Goal: Transaction & Acquisition: Purchase product/service

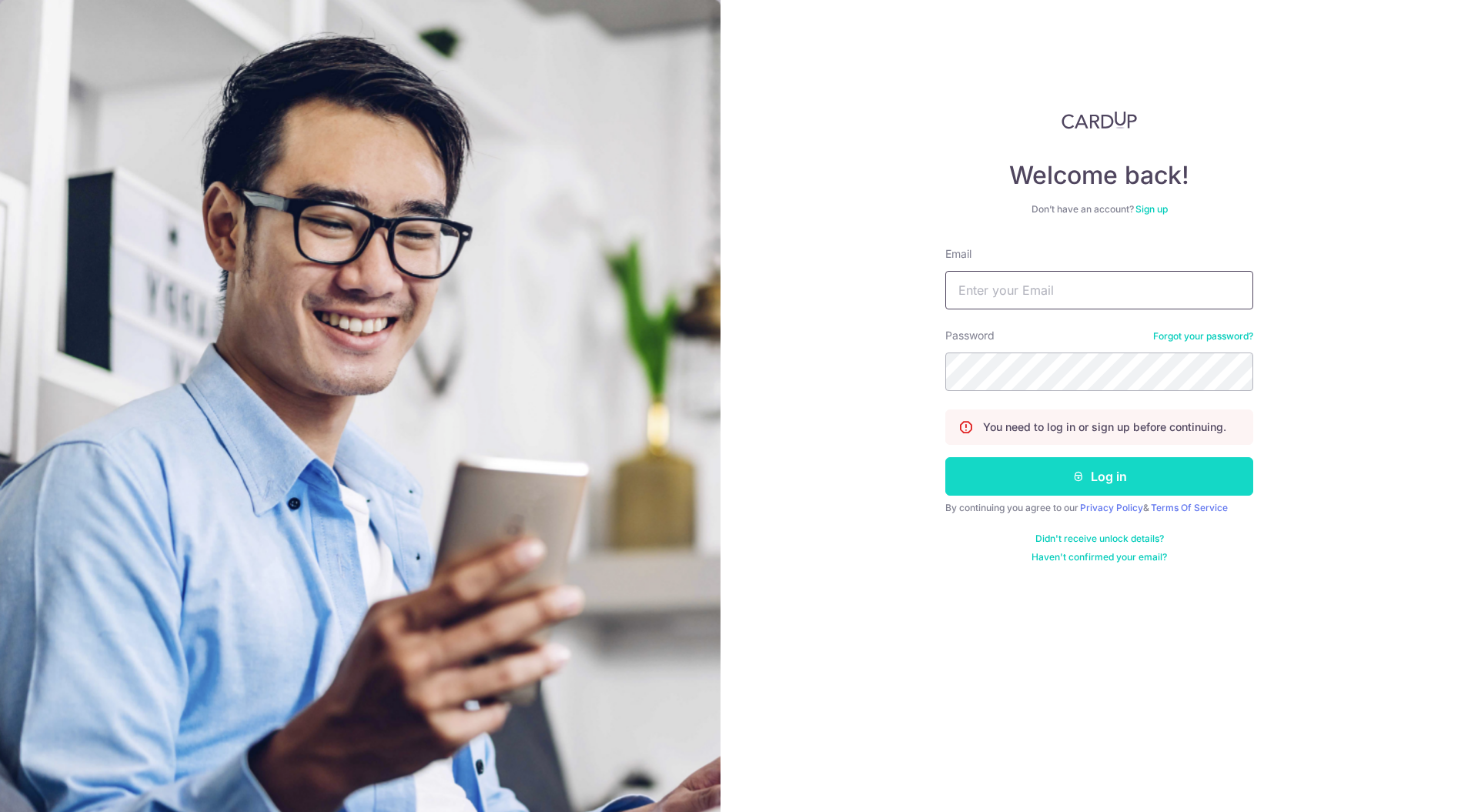
type input "[EMAIL_ADDRESS][DOMAIN_NAME]"
click at [1101, 475] on button "Log in" at bounding box center [1099, 475] width 308 height 38
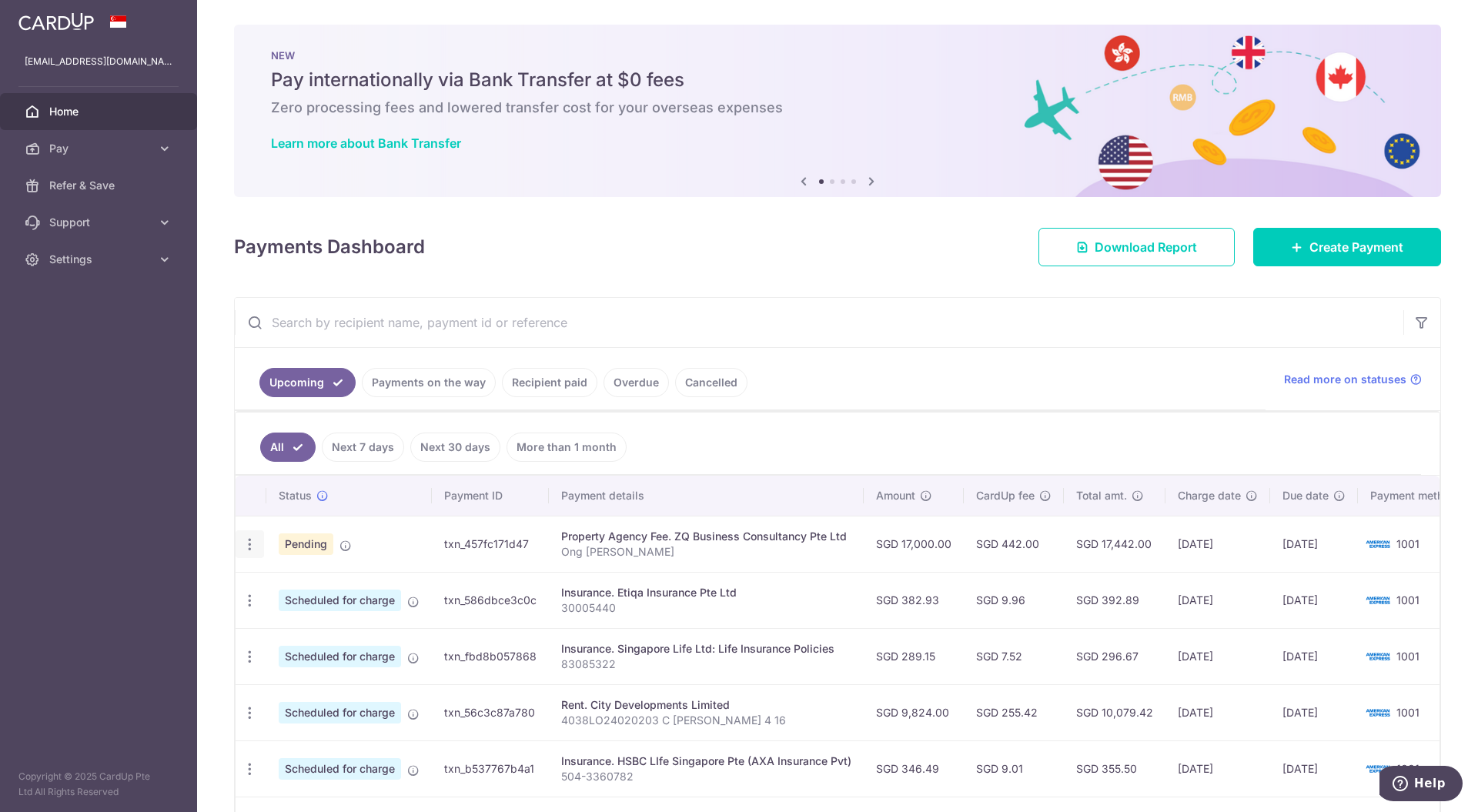
click at [246, 544] on icon "button" at bounding box center [249, 544] width 16 height 16
click at [322, 615] on span "Cancel payment" at bounding box center [332, 624] width 103 height 19
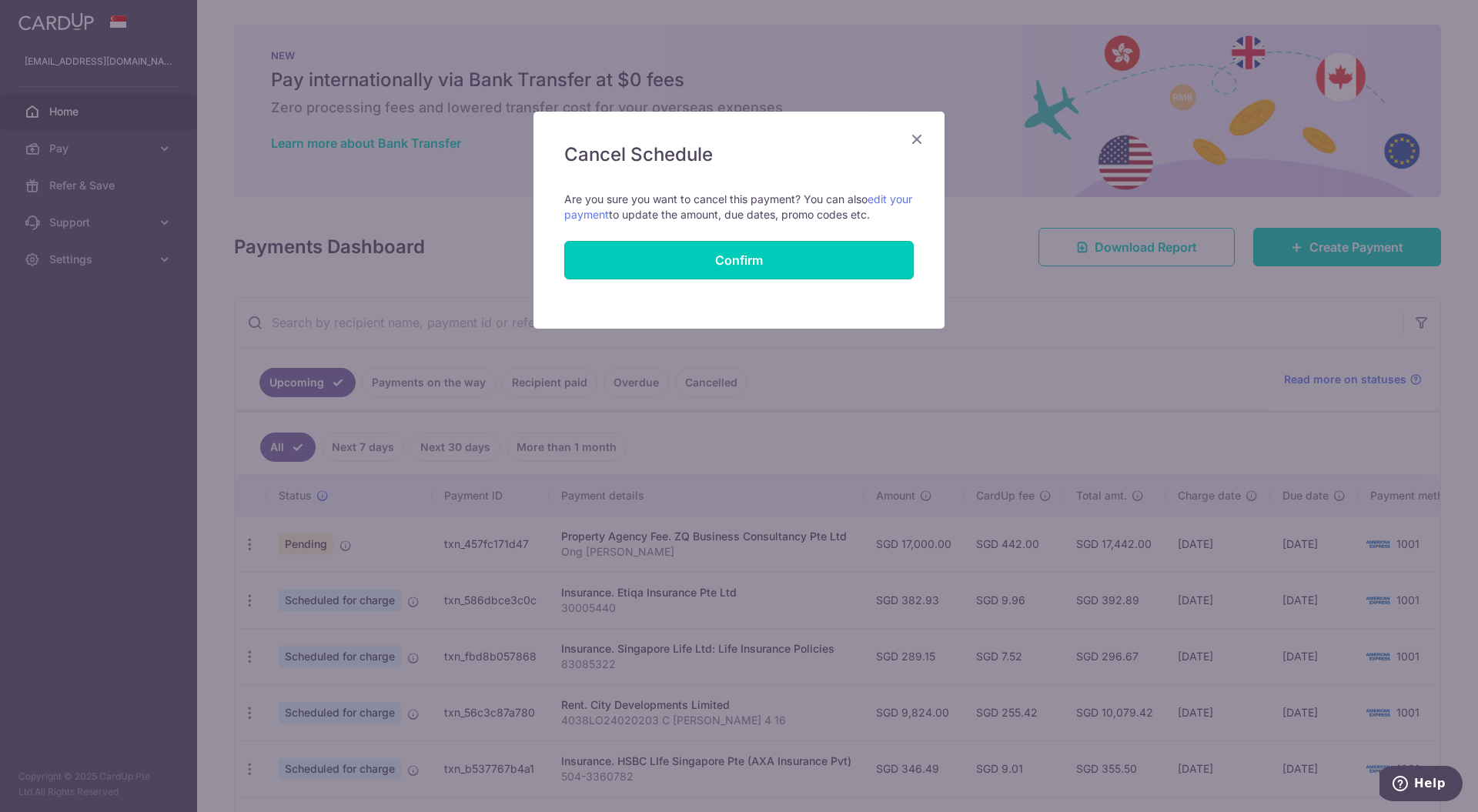
click at [751, 260] on button "Confirm" at bounding box center [738, 259] width 349 height 38
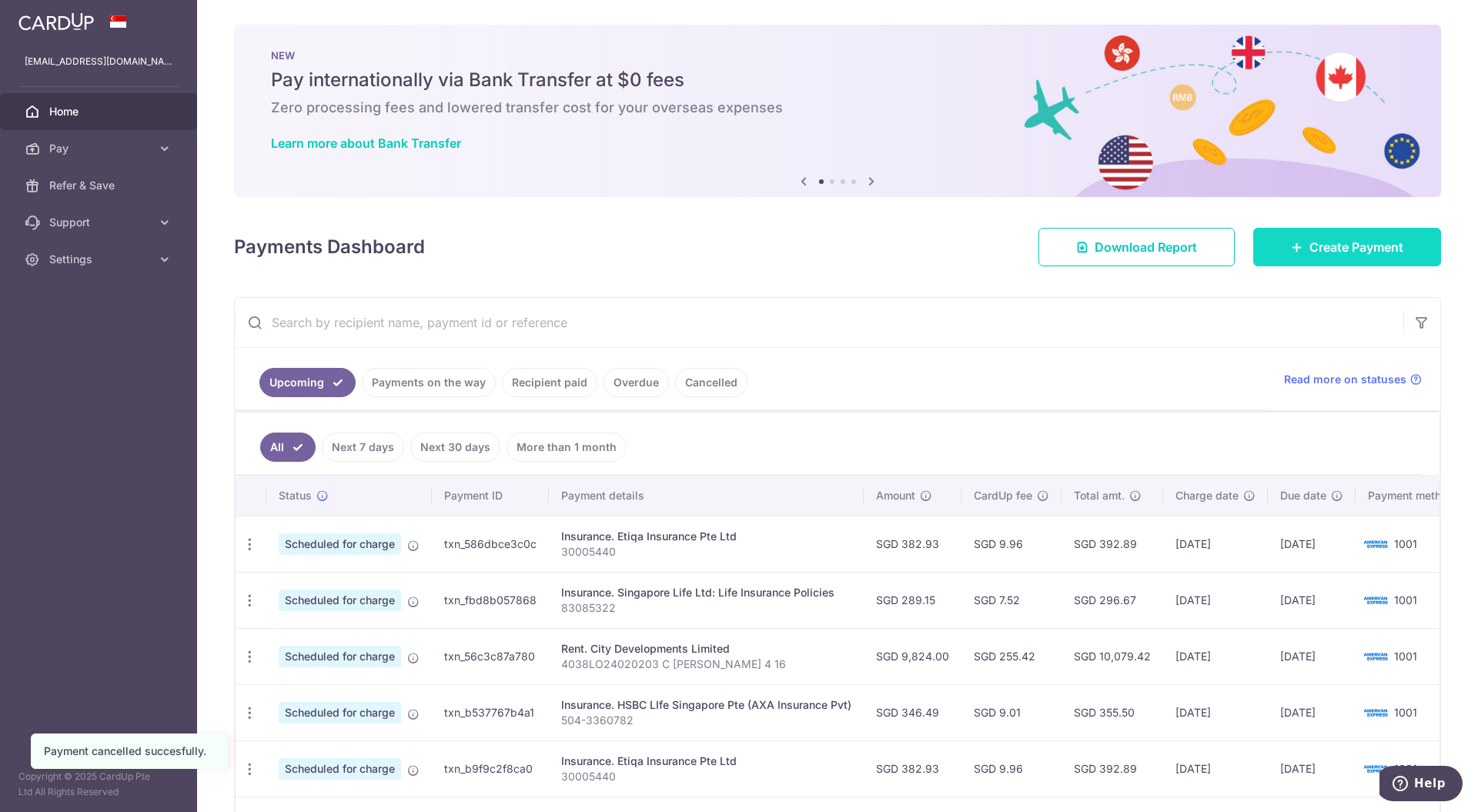
click at [1356, 243] on span "Create Payment" at bounding box center [1356, 247] width 94 height 19
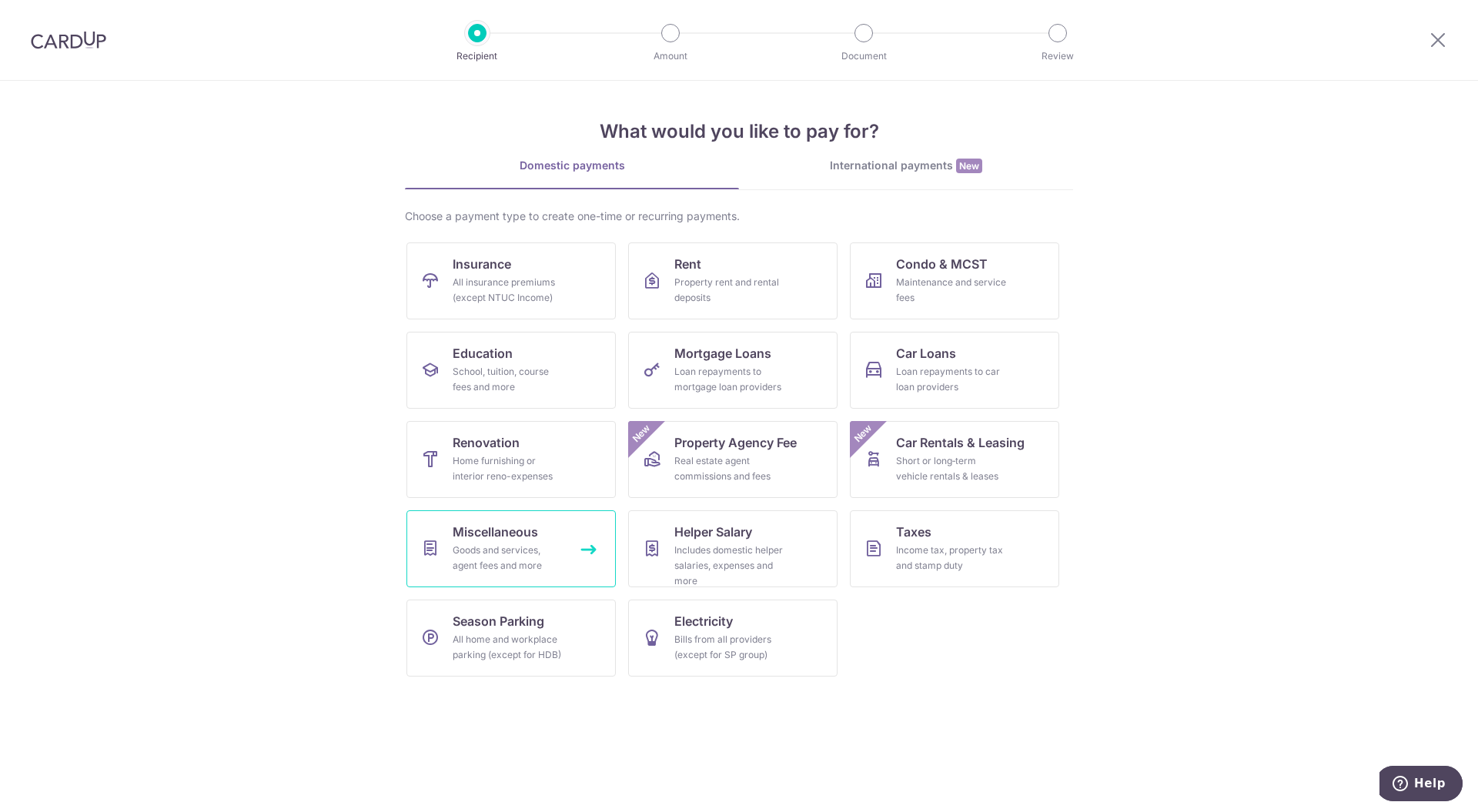
click at [502, 532] on span "Miscellaneous" at bounding box center [494, 532] width 85 height 19
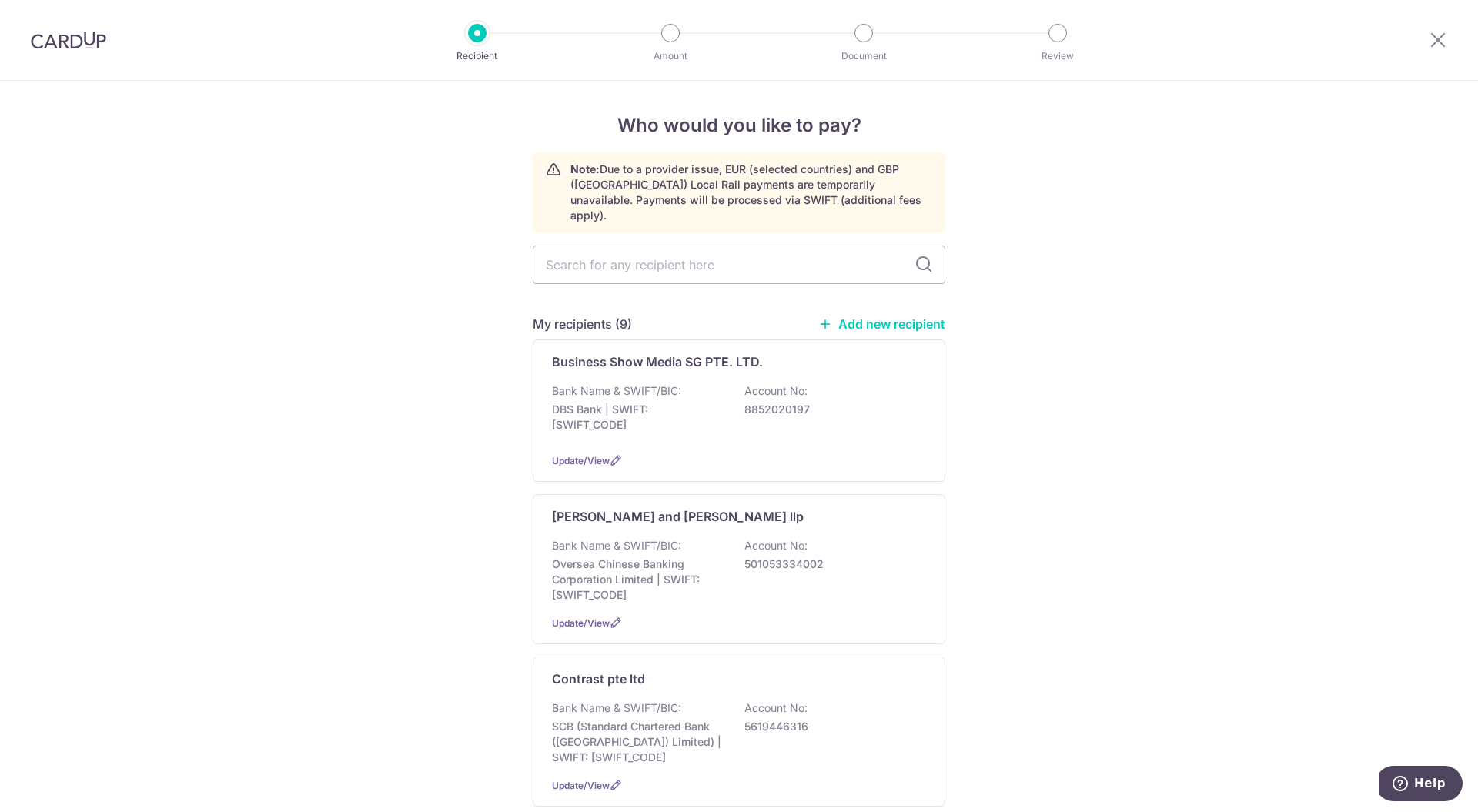
click at [900, 316] on link "Add new recipient" at bounding box center [882, 324] width 127 height 16
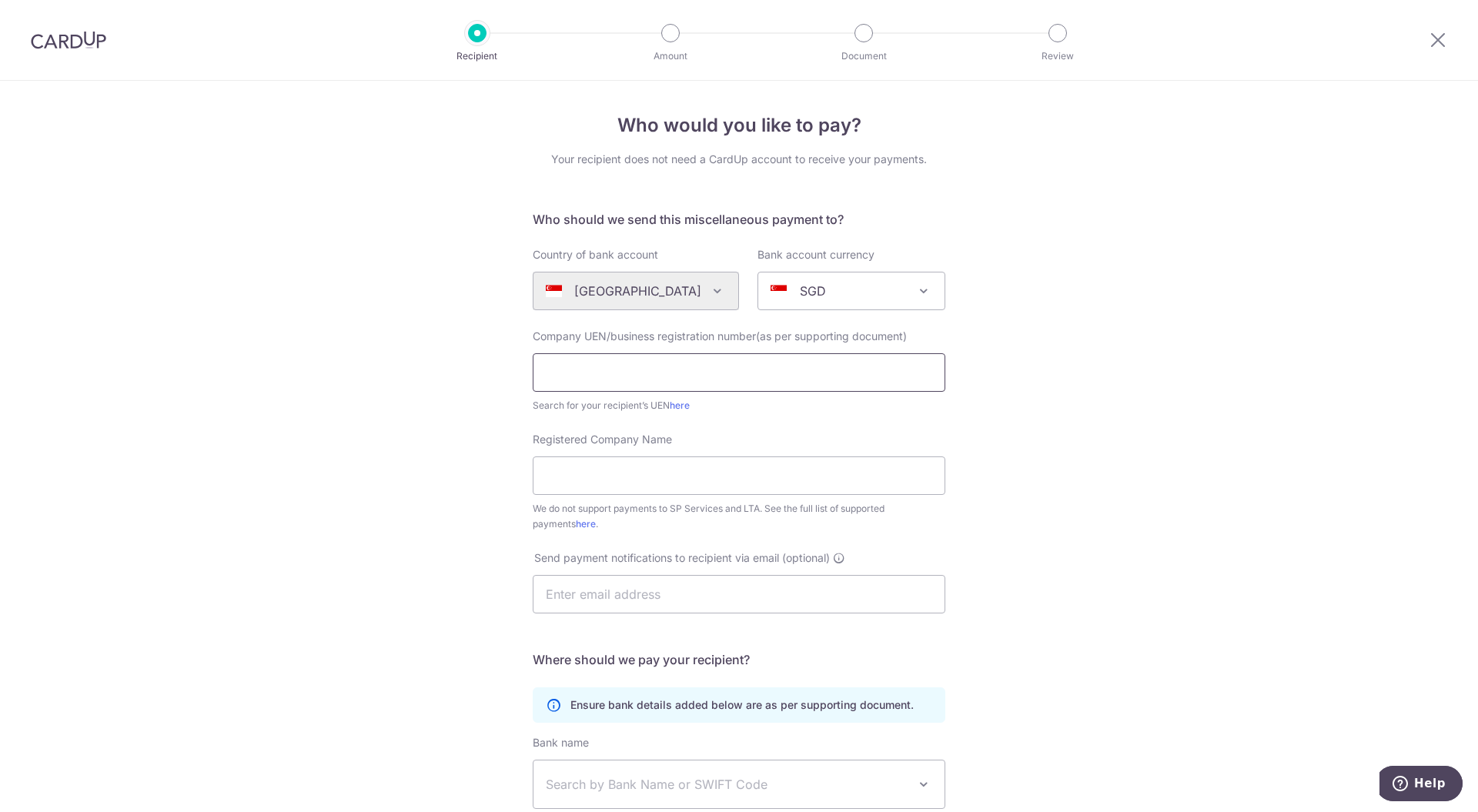
click at [660, 368] on input "text" at bounding box center [739, 372] width 412 height 38
type input "ZQ Business Consultancy"
drag, startPoint x: 619, startPoint y: 382, endPoint x: 506, endPoint y: 377, distance: 113.1
click at [506, 377] on div "Who would you like to pay? Your recipient does not need a CardUp account to rec…" at bounding box center [739, 557] width 1478 height 954
click at [612, 478] on input "Registered Company Name" at bounding box center [739, 475] width 412 height 38
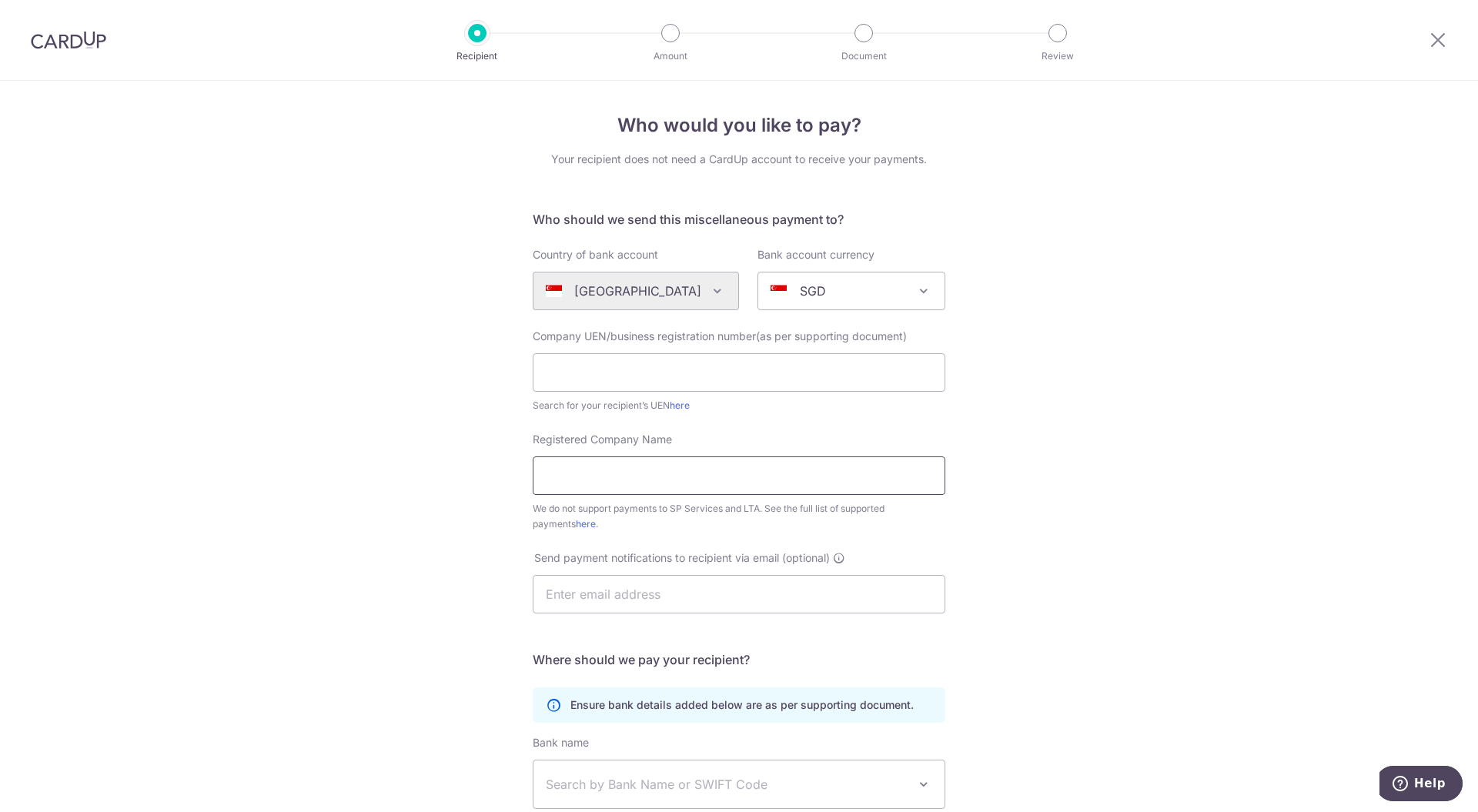
paste input "ZQ Business Consultancy"
type input "ZQ Business Consultancy"
click at [581, 376] on input "text" at bounding box center [739, 372] width 412 height 38
type input "201627253C"
drag, startPoint x: 657, startPoint y: 591, endPoint x: 663, endPoint y: 596, distance: 7.8
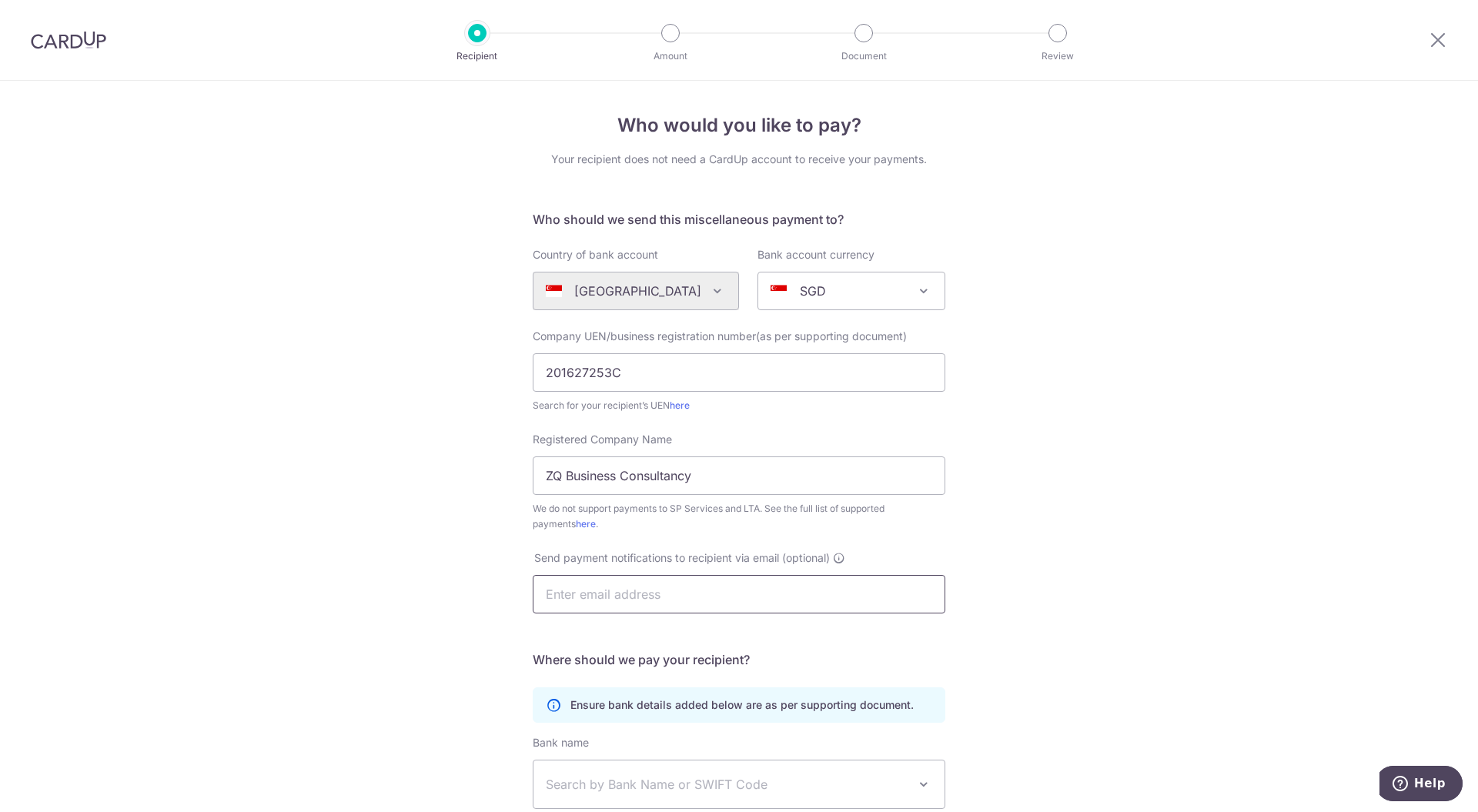
click at [658, 591] on input "text" at bounding box center [739, 593] width 412 height 38
click at [1116, 522] on div "Who would you like to pay? Your recipient does not need a CardUp account to rec…" at bounding box center [739, 557] width 1478 height 954
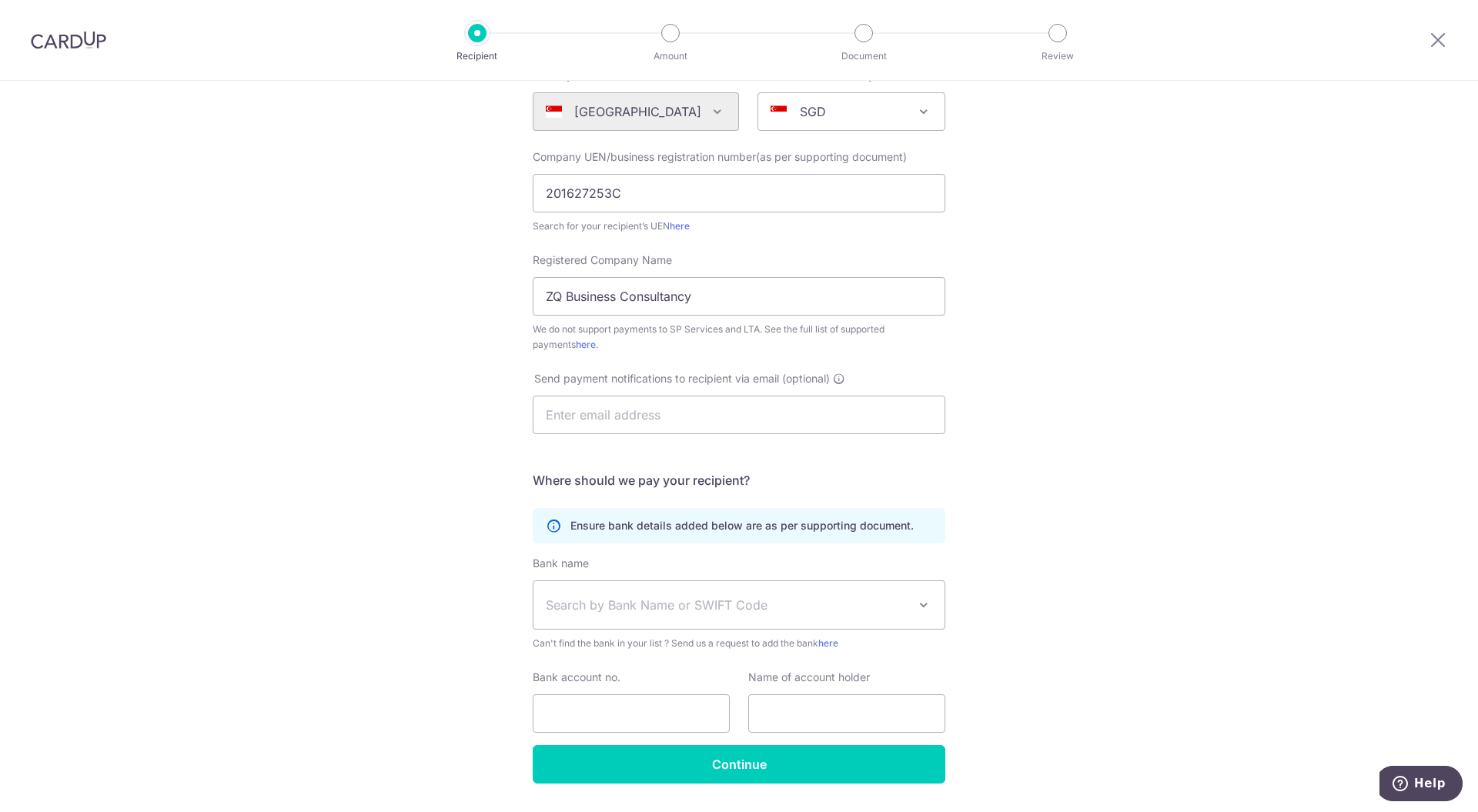
scroll to position [222, 0]
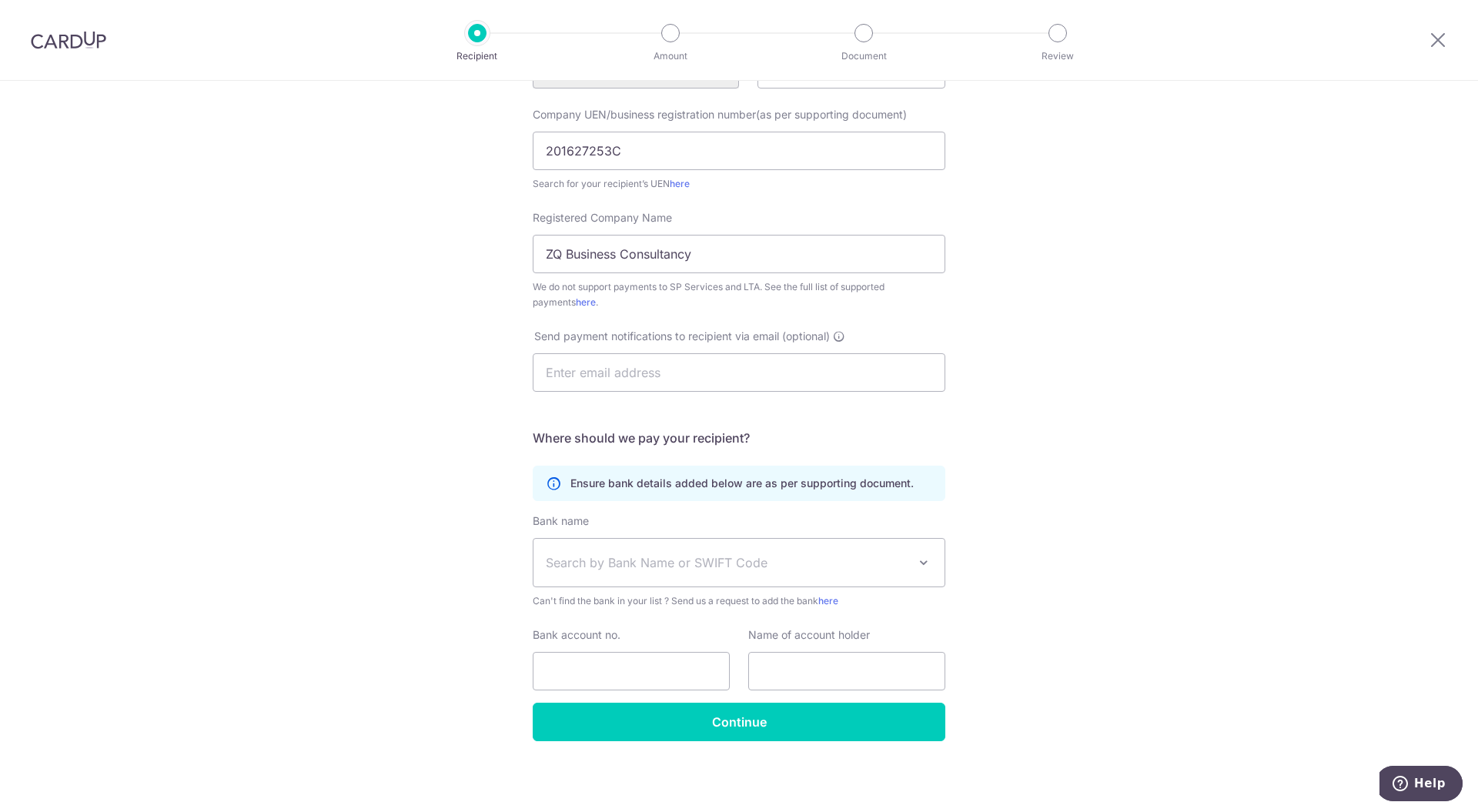
click at [815, 563] on span "Search by Bank Name or SWIFT Code" at bounding box center [727, 563] width 362 height 19
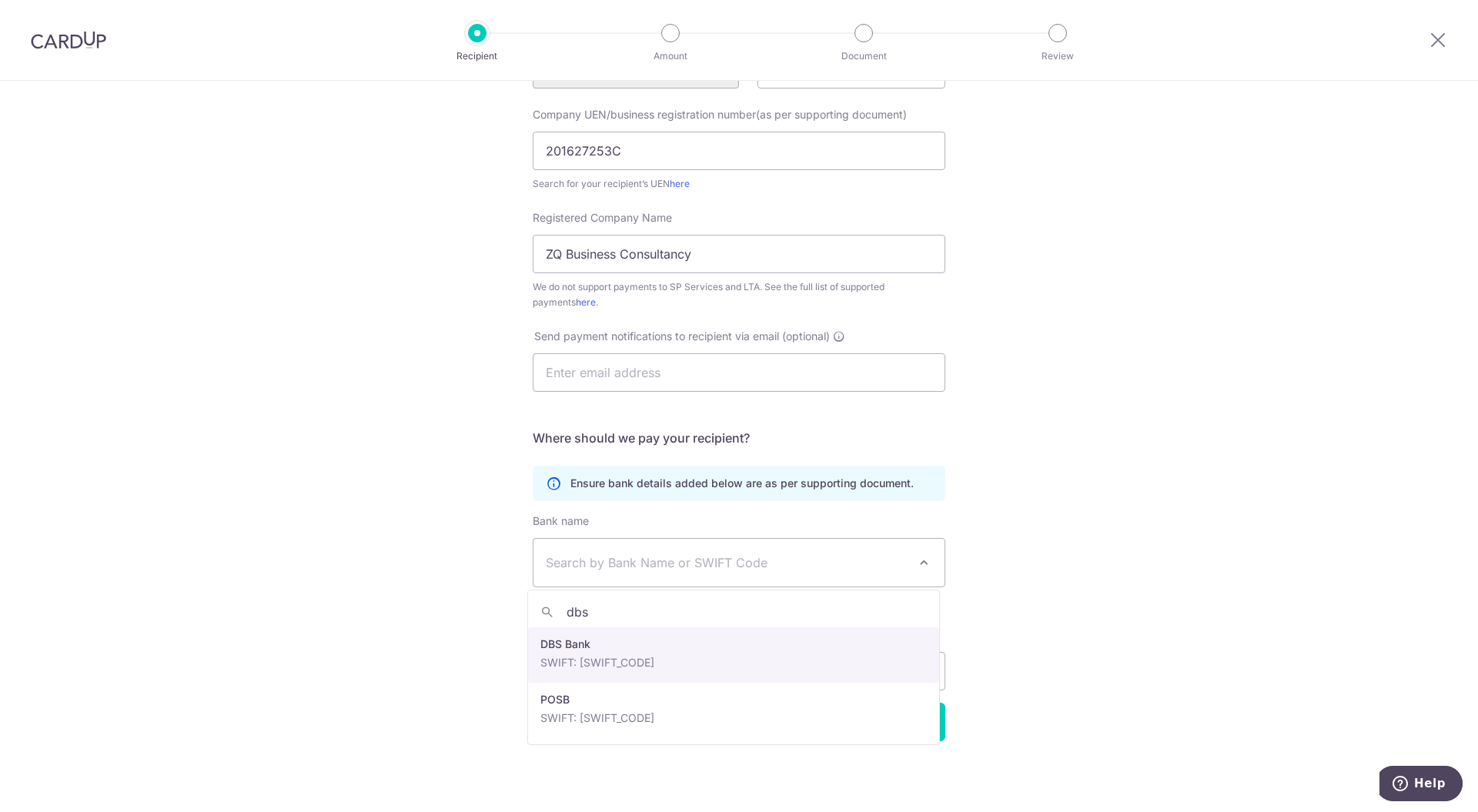
type input "dbs"
select select "6"
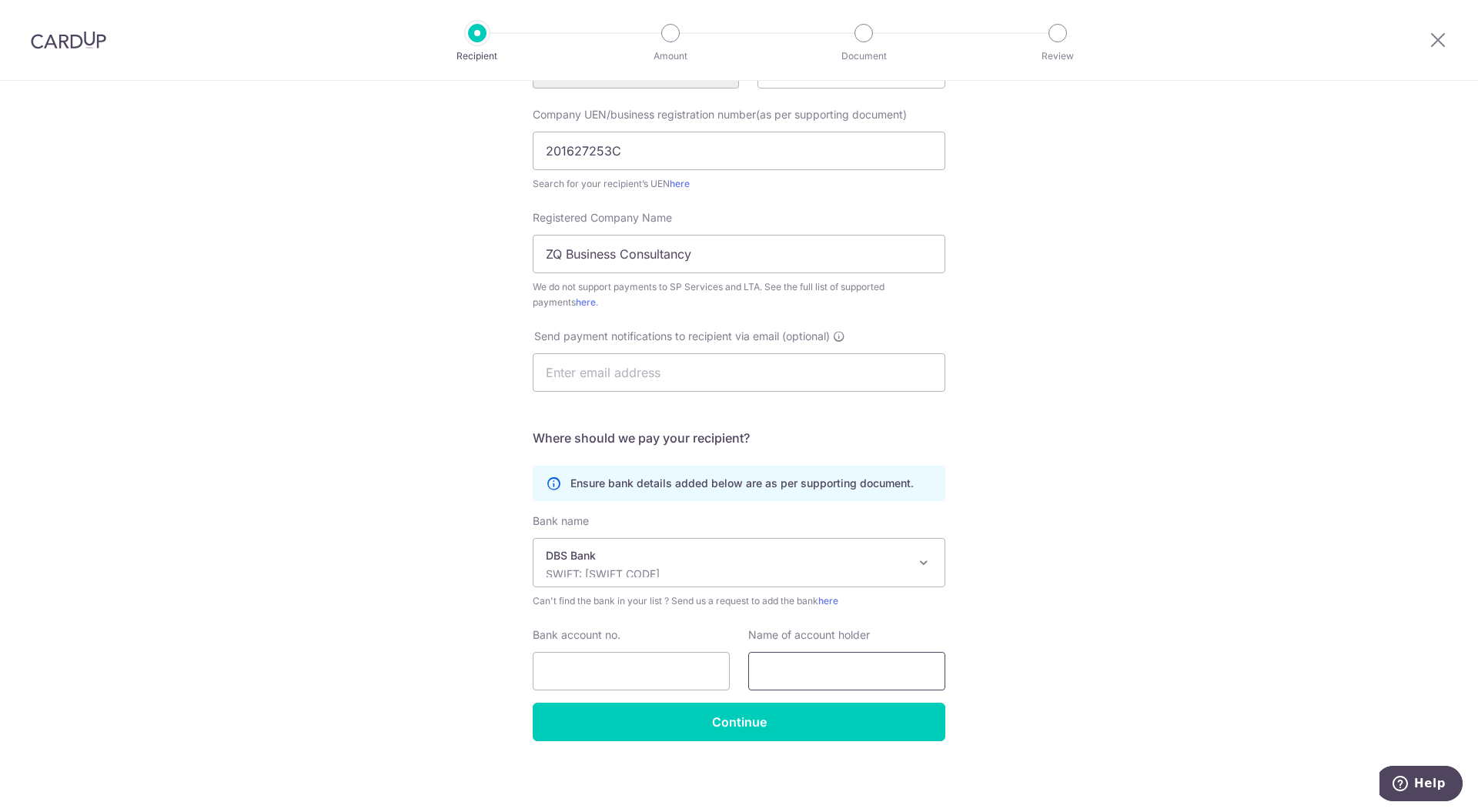
click at [816, 673] on input "text" at bounding box center [847, 671] width 197 height 38
drag, startPoint x: 712, startPoint y: 249, endPoint x: 491, endPoint y: 252, distance: 221.0
click at [480, 243] on div "Who would you like to pay? Your recipient does not need a CardUp account to rec…" at bounding box center [739, 337] width 1478 height 954
click at [791, 670] on input "text" at bounding box center [847, 671] width 197 height 38
paste input "ZQ Business Consultancy"
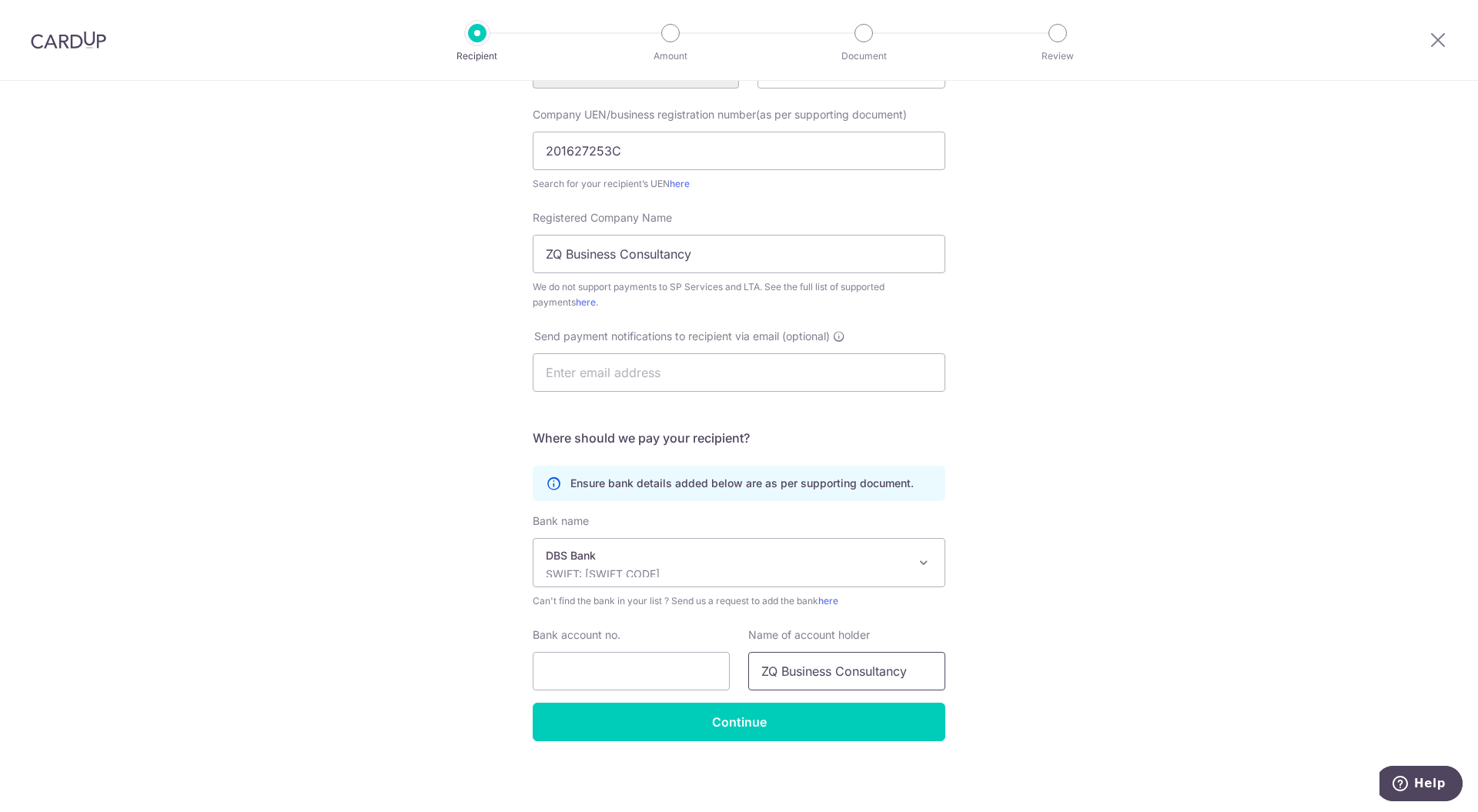
type input "ZQ Business Consultancy"
click at [669, 679] on input "Bank account no." at bounding box center [631, 671] width 197 height 38
click at [630, 670] on input "072" at bounding box center [631, 671] width 197 height 38
type input "0720395280"
click at [734, 721] on input "Continue" at bounding box center [739, 721] width 412 height 38
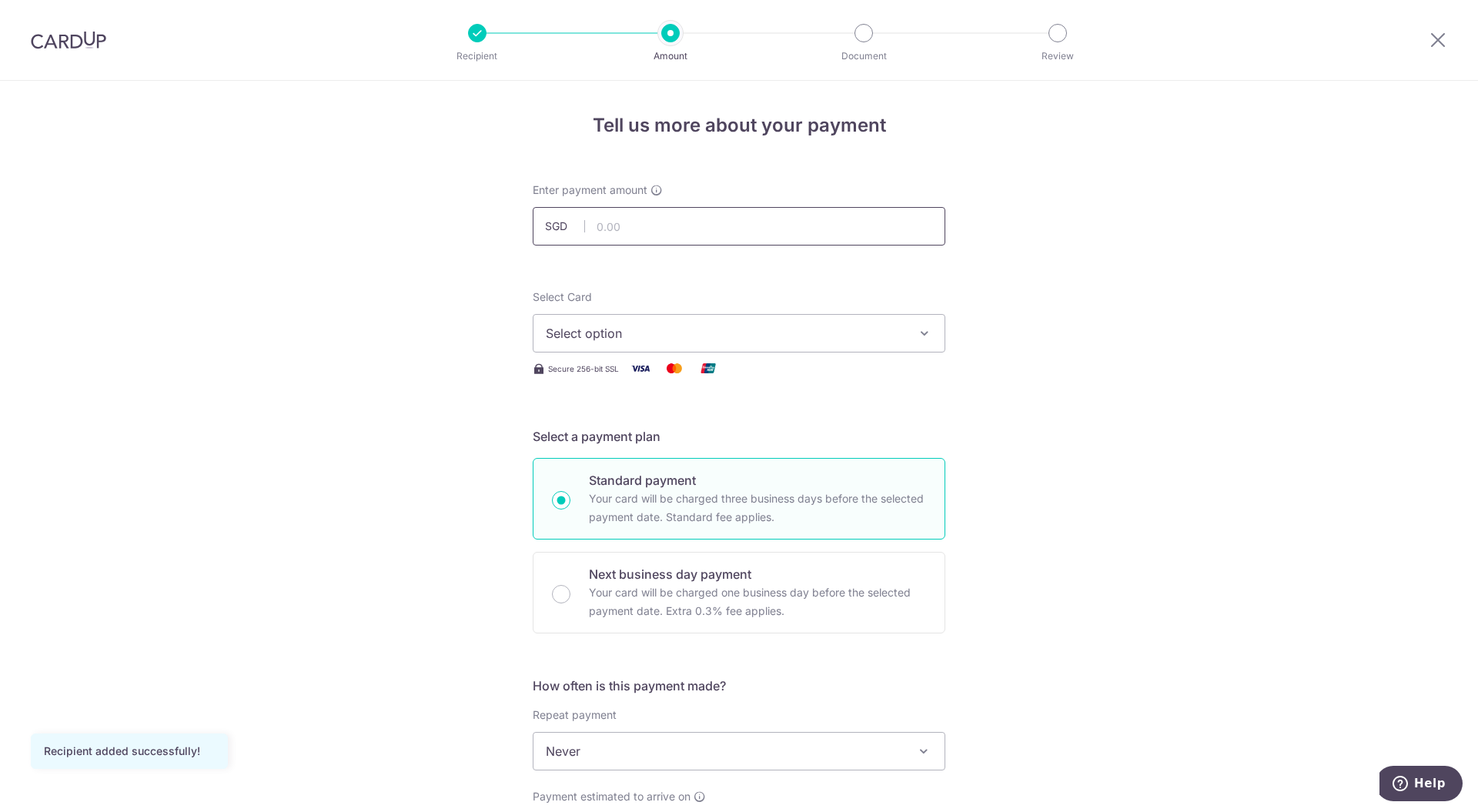
drag, startPoint x: 0, startPoint y: 0, endPoint x: 741, endPoint y: 226, distance: 774.7
click at [741, 226] on input "text" at bounding box center [739, 226] width 412 height 38
type input "17,000.00"
click at [834, 326] on span "Select option" at bounding box center [725, 333] width 359 height 19
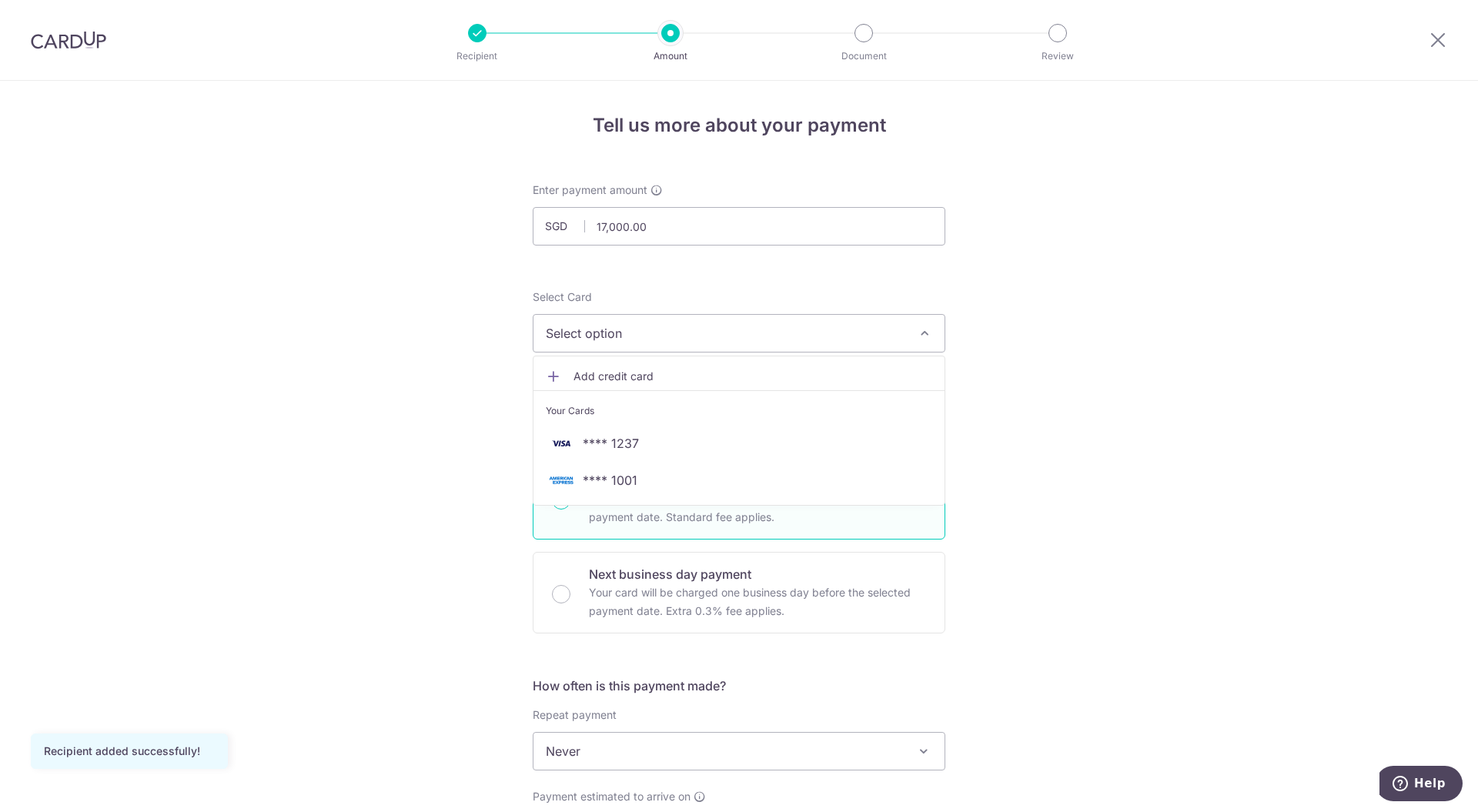
click at [652, 481] on span "**** 1001" at bounding box center [739, 480] width 387 height 19
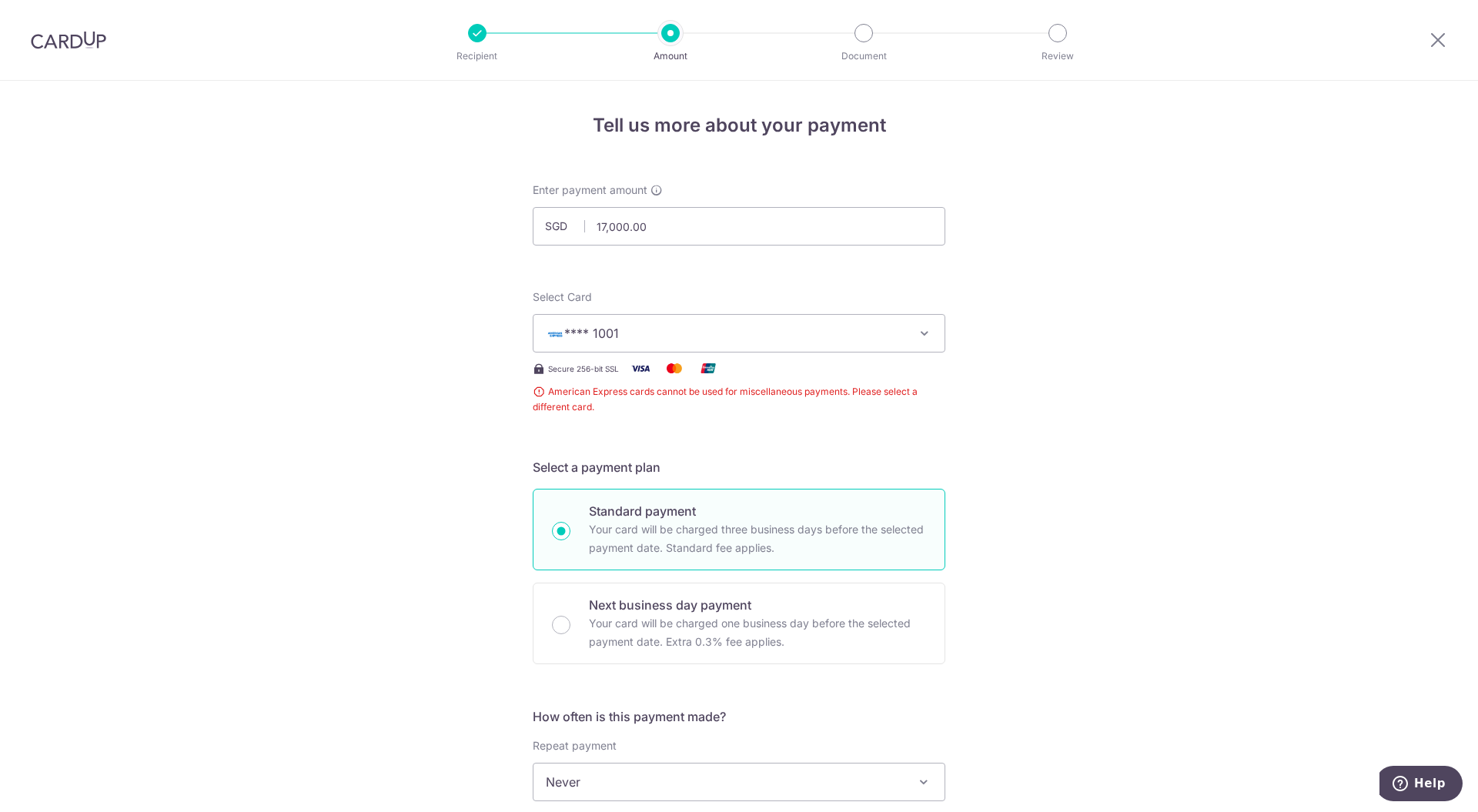
click at [870, 341] on button "**** 1001" at bounding box center [739, 333] width 412 height 38
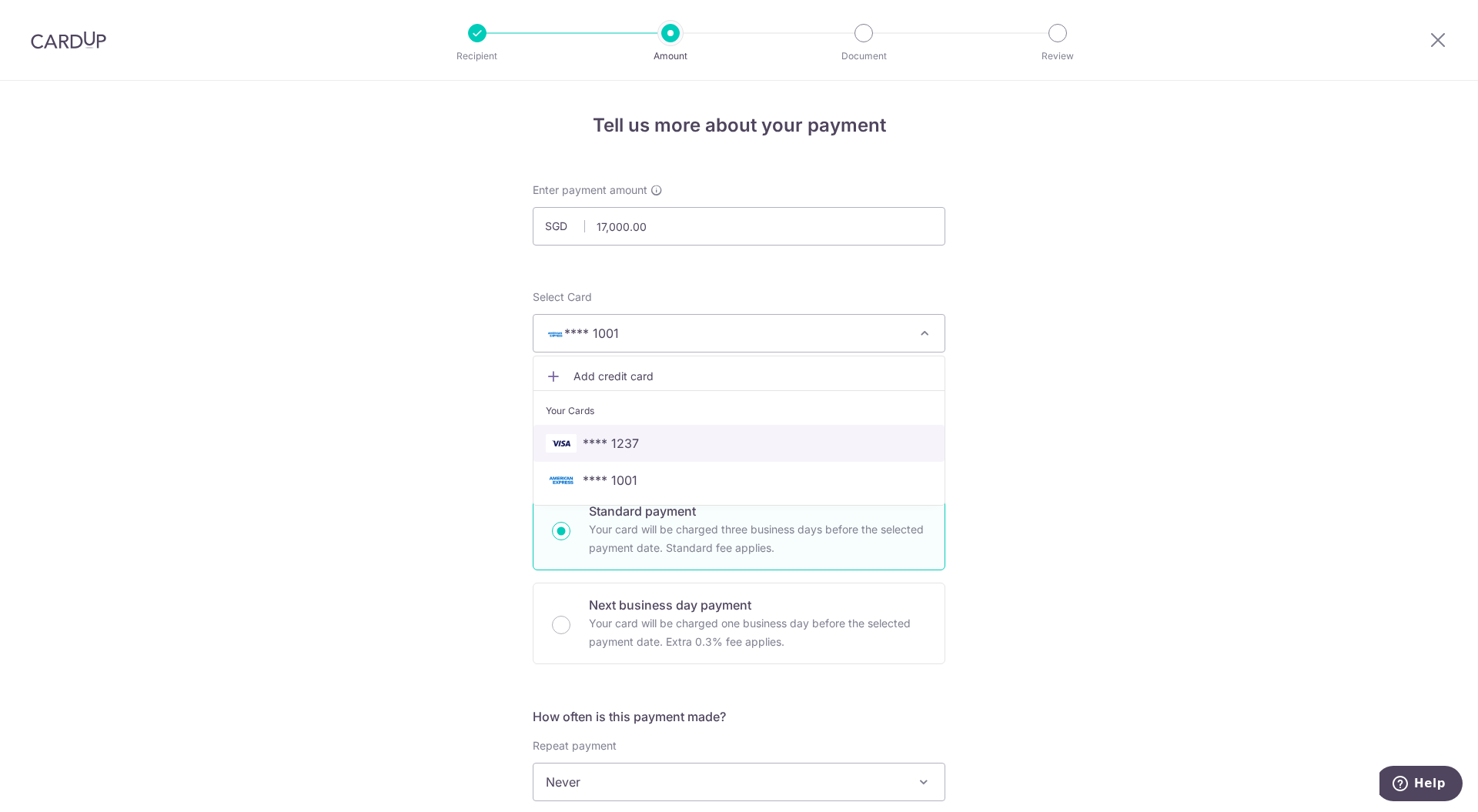
click at [612, 445] on span "**** 1237" at bounding box center [611, 443] width 56 height 19
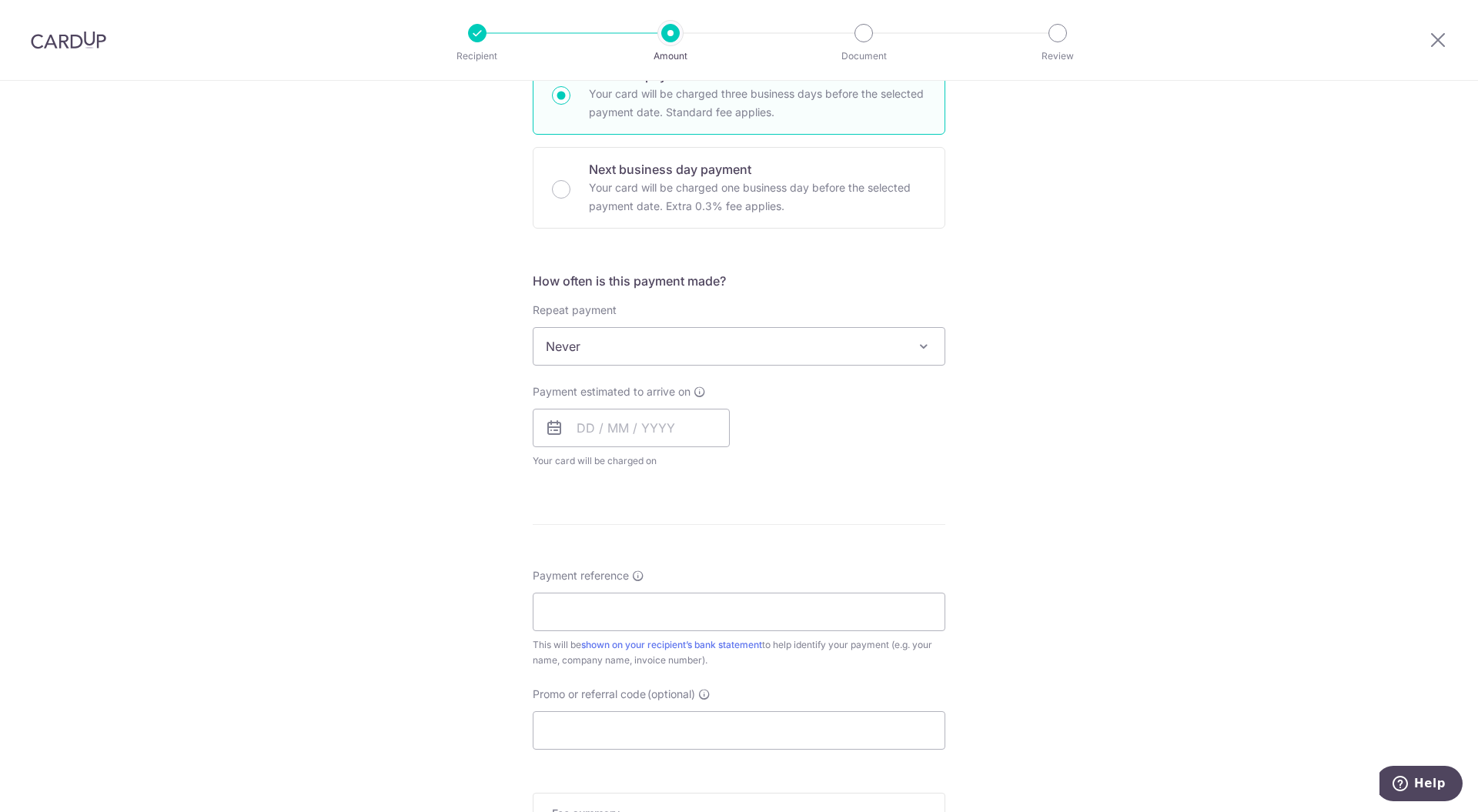
scroll to position [410, 0]
click at [659, 417] on input "text" at bounding box center [631, 422] width 197 height 38
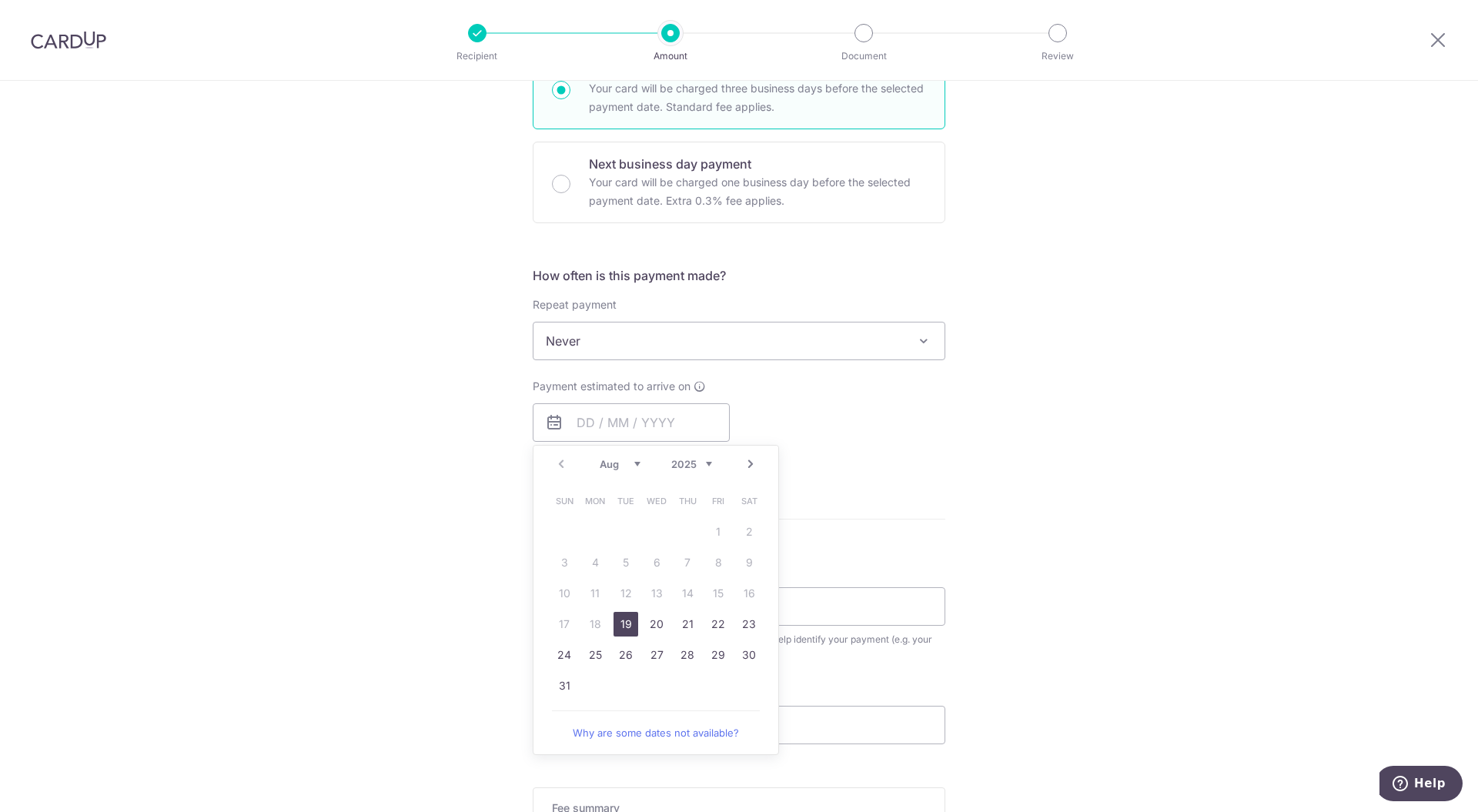
click at [855, 424] on div "Payment estimated to arrive on Prev Next Aug Sep Oct Nov Dec 2025 2026 2027 202…" at bounding box center [739, 421] width 431 height 84
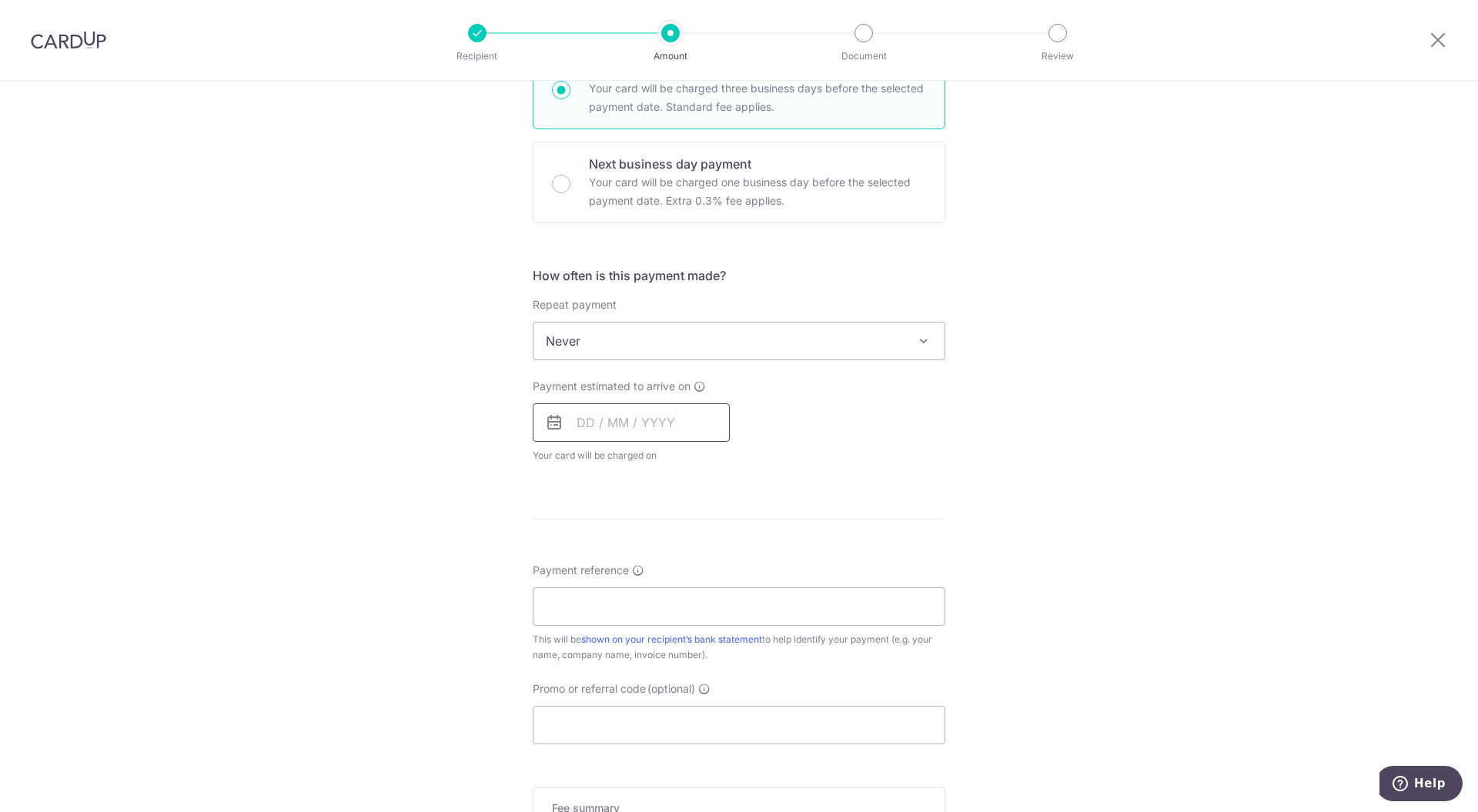
click at [650, 420] on input "text" at bounding box center [631, 422] width 197 height 38
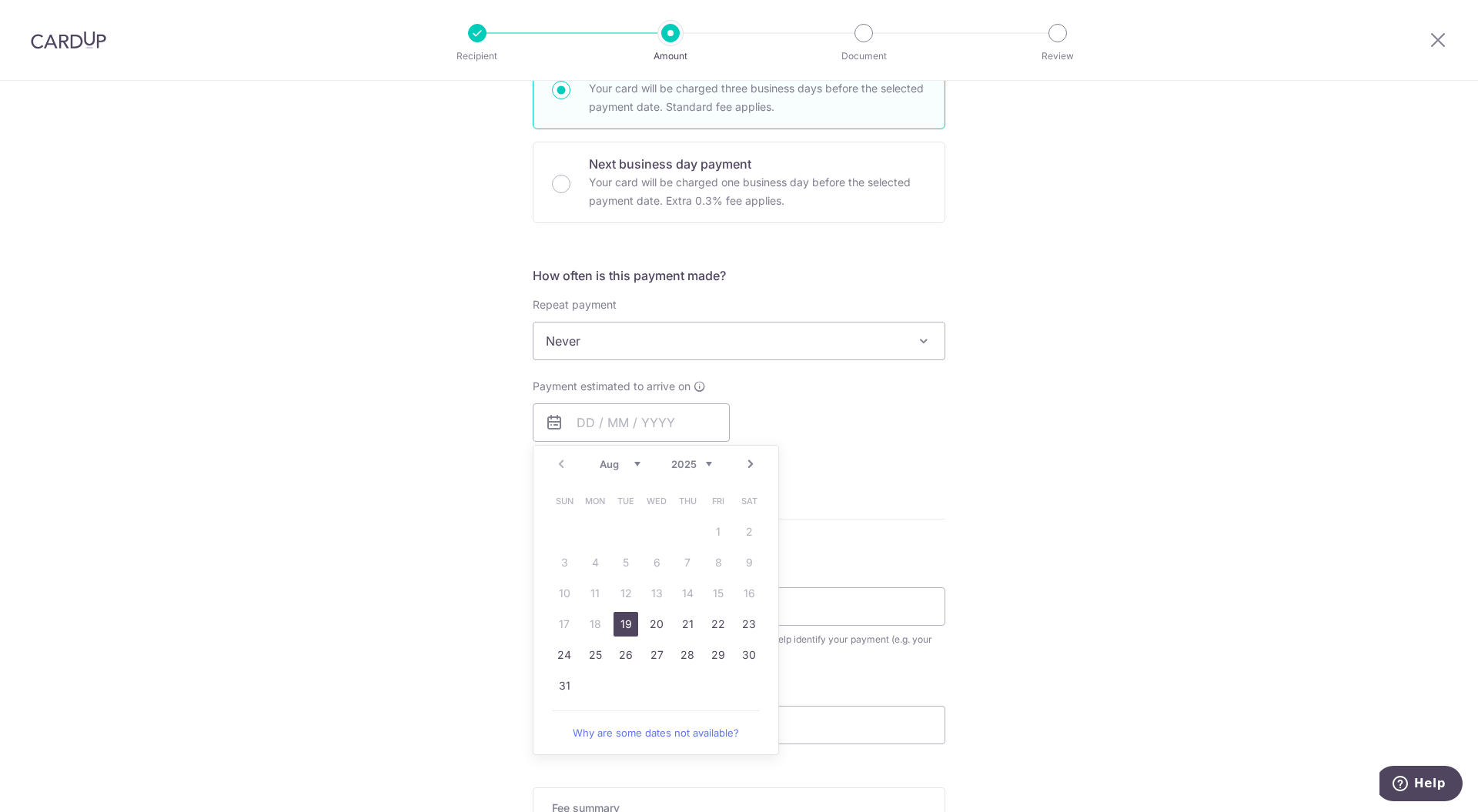
drag, startPoint x: 619, startPoint y: 621, endPoint x: 790, endPoint y: 614, distance: 171.1
click at [619, 621] on link "19" at bounding box center [626, 624] width 25 height 25
type input "19/08/2025"
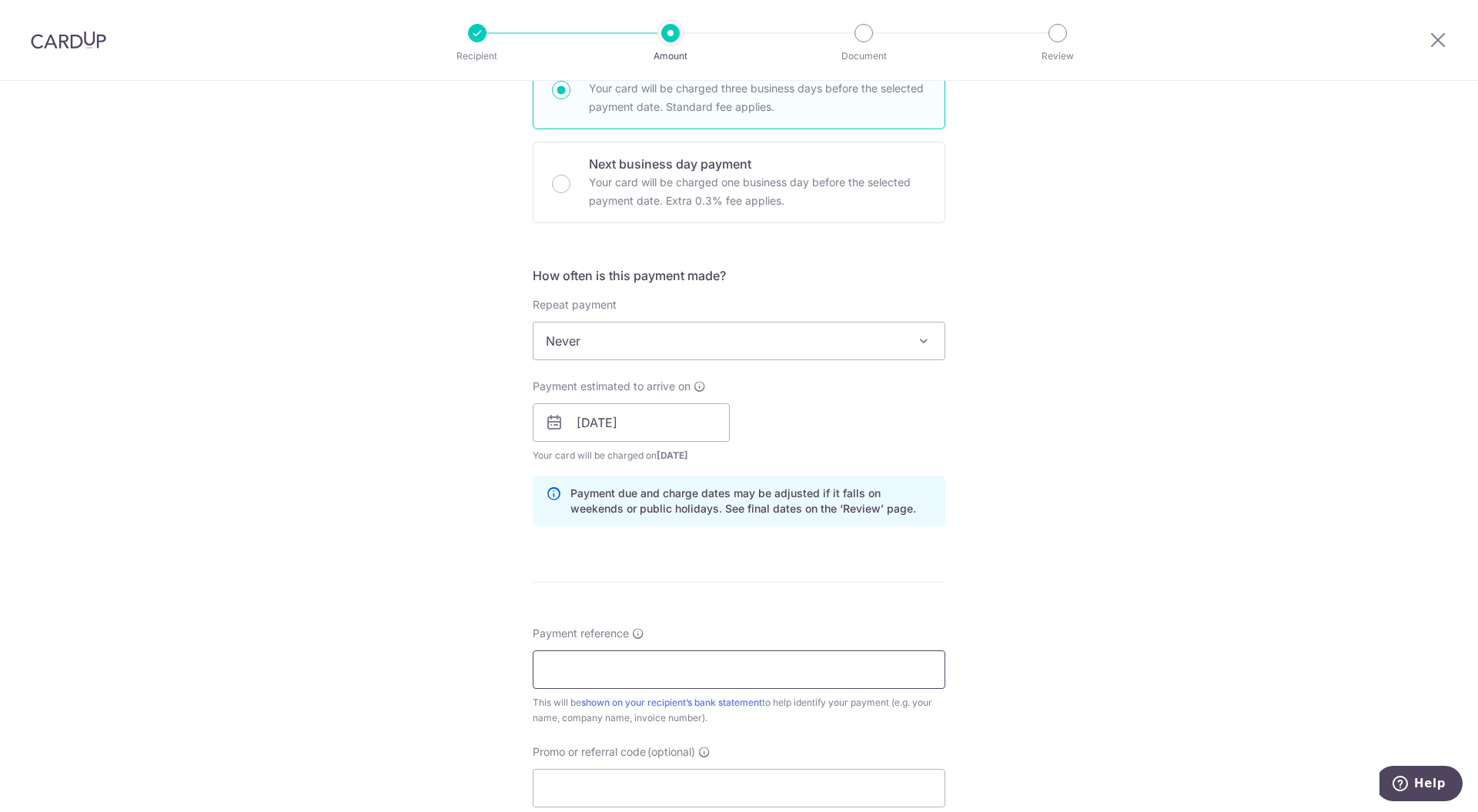
click at [766, 669] on input "Payment reference" at bounding box center [739, 669] width 412 height 38
click at [624, 668] on input "Payment reference" at bounding box center [739, 669] width 412 height 38
type input "Ong Siew Mei"
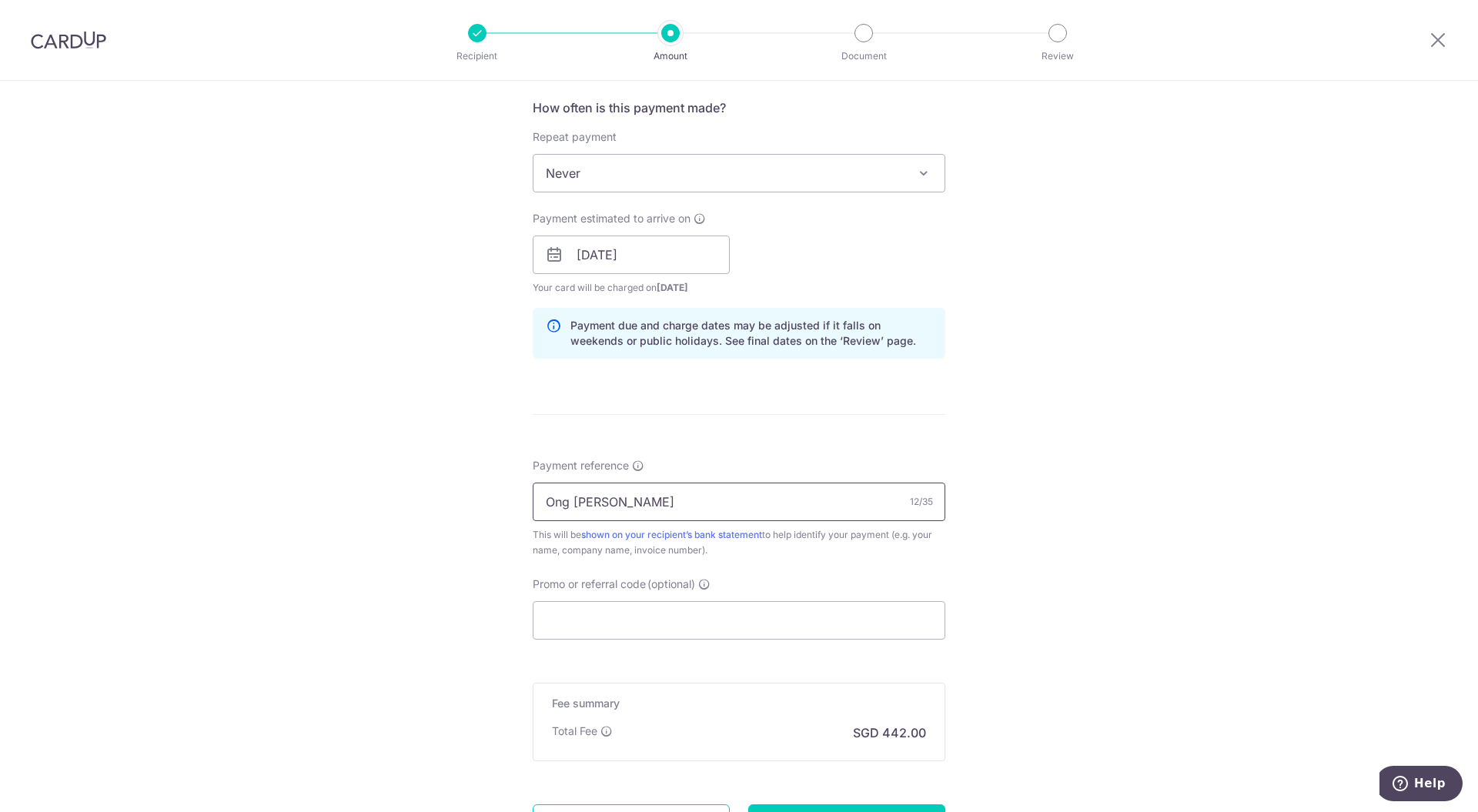
scroll to position [720, 0]
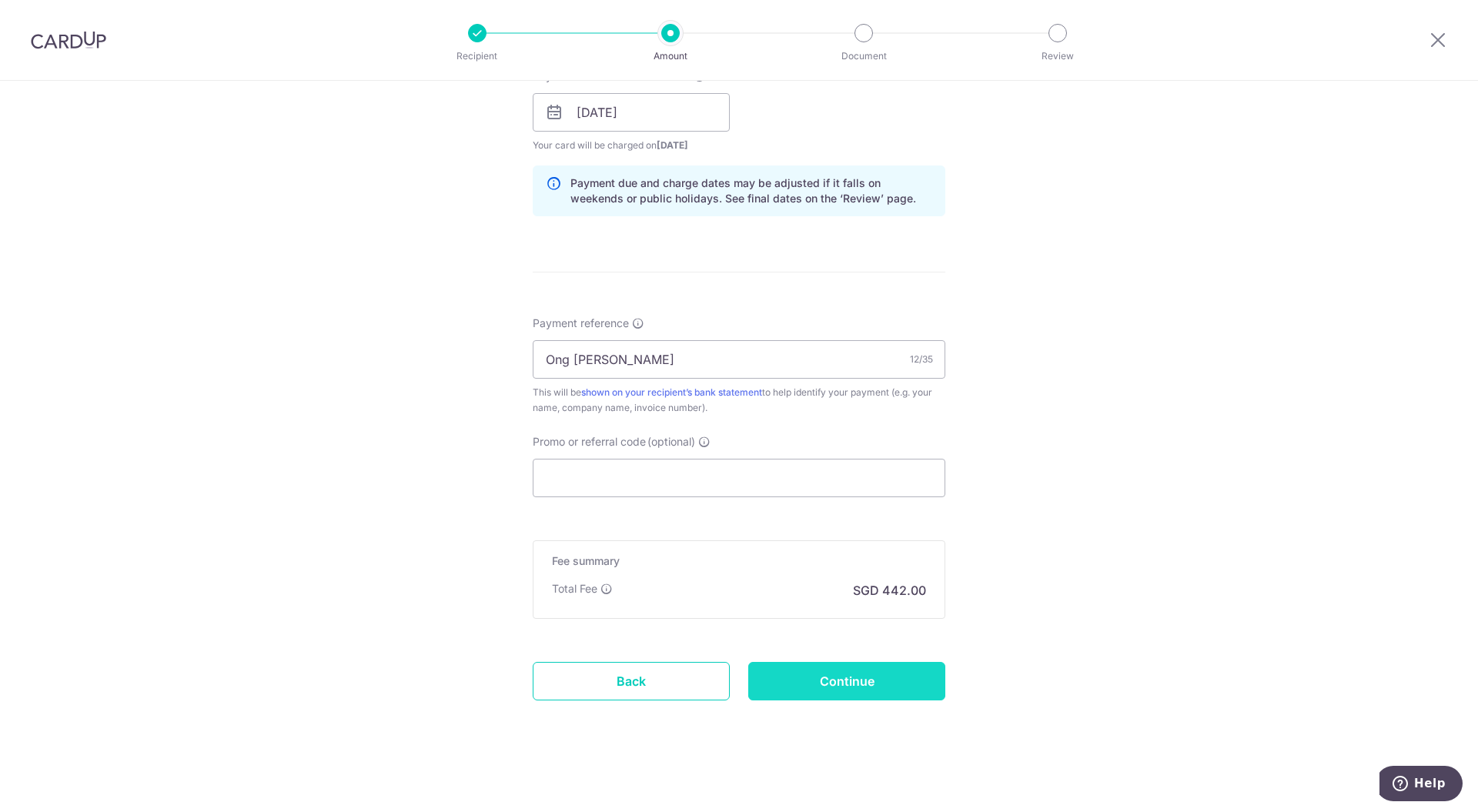
click at [848, 675] on input "Continue" at bounding box center [847, 680] width 197 height 38
type input "Create Schedule"
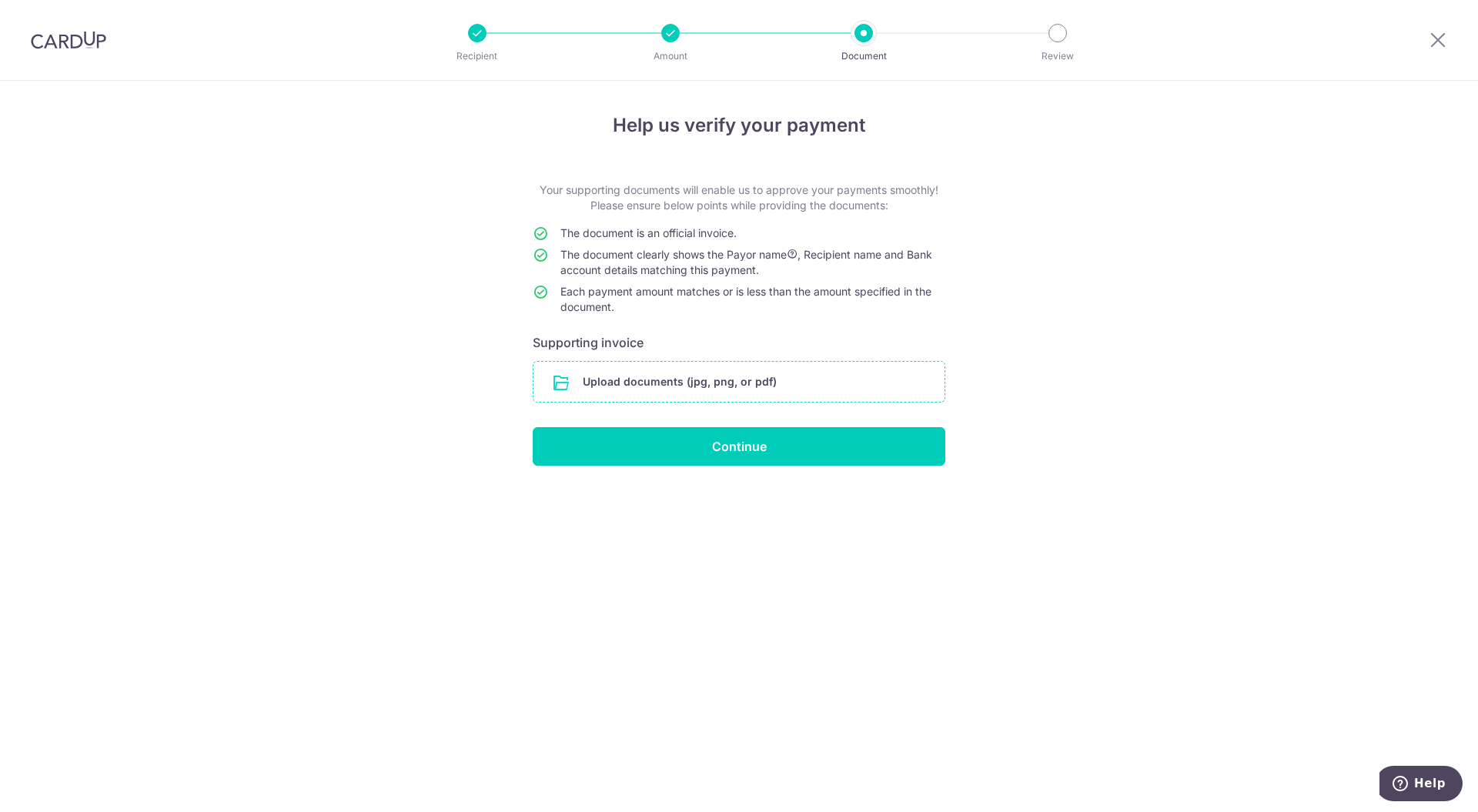
click at [694, 382] on input "file" at bounding box center [739, 381] width 411 height 40
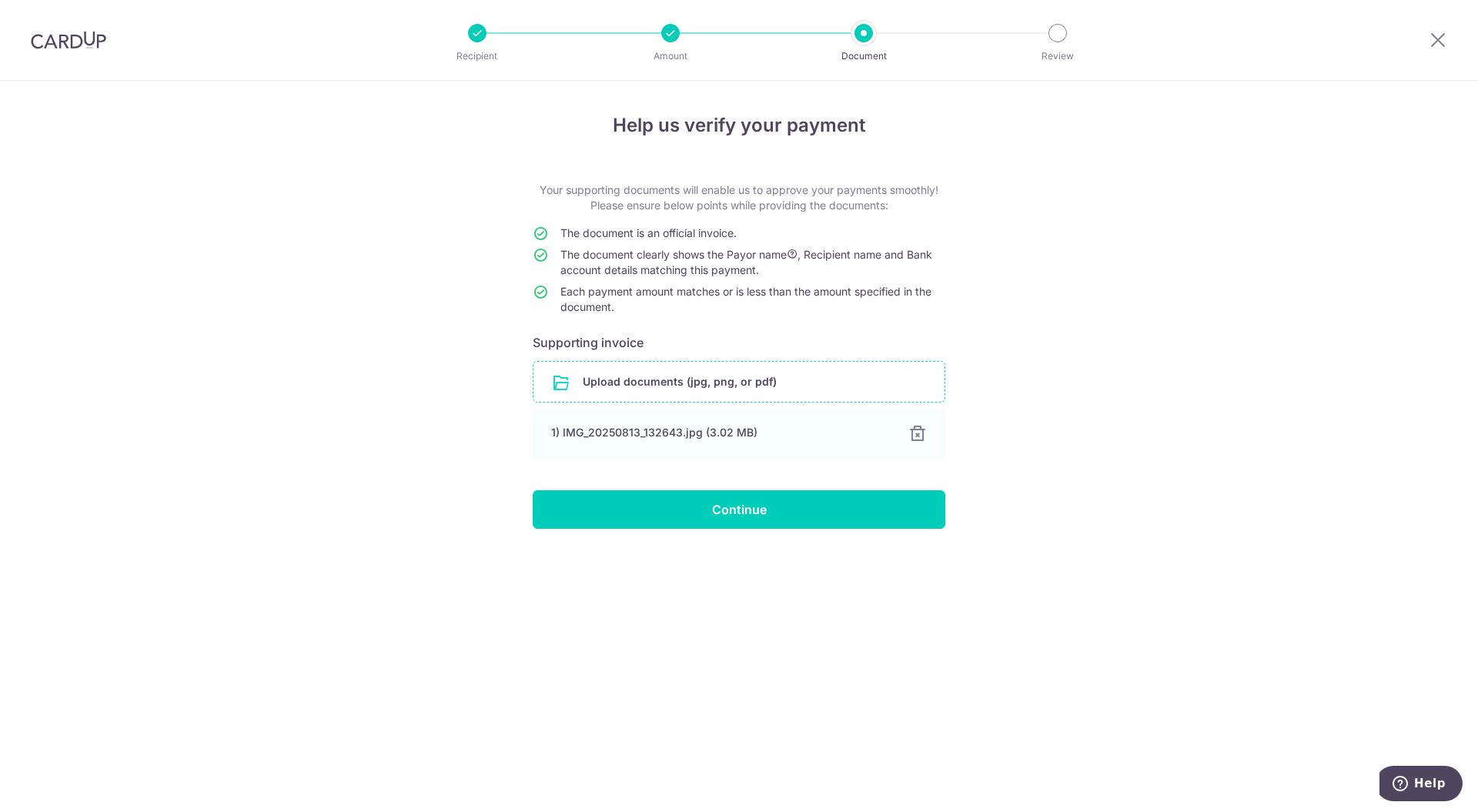
click at [630, 383] on input "file" at bounding box center [739, 381] width 411 height 40
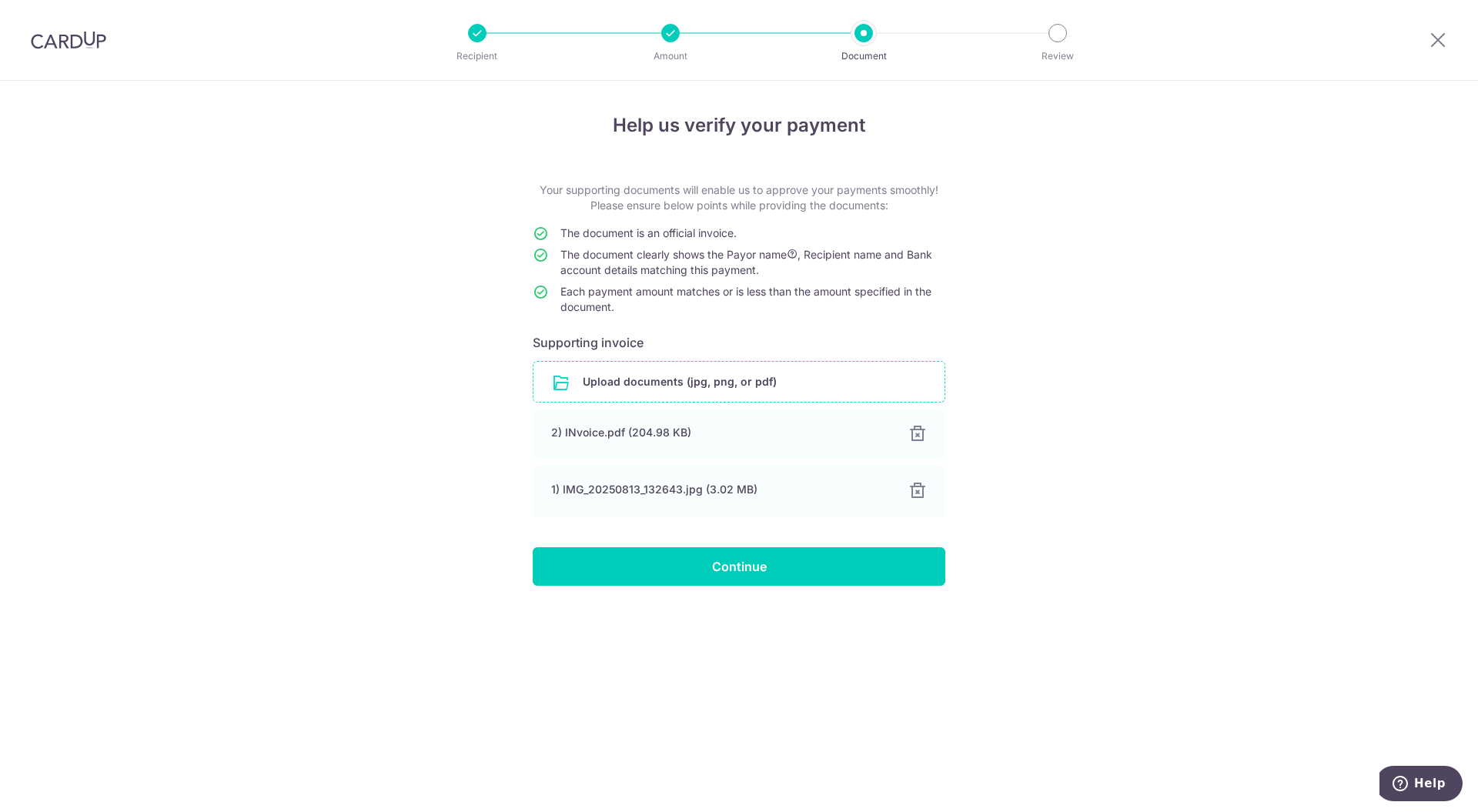
click at [623, 371] on input "file" at bounding box center [739, 381] width 411 height 40
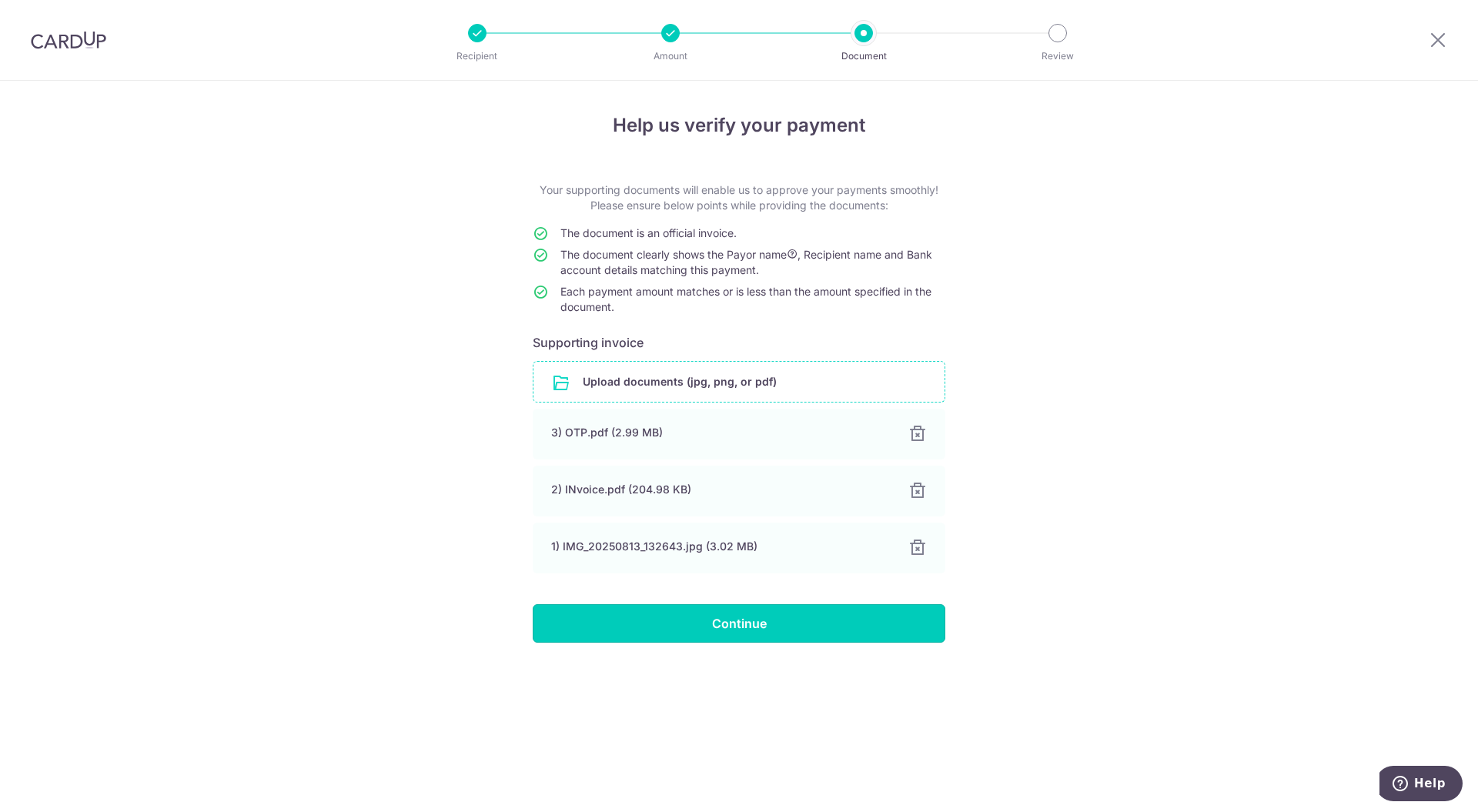
click at [779, 625] on input "Continue" at bounding box center [739, 623] width 412 height 38
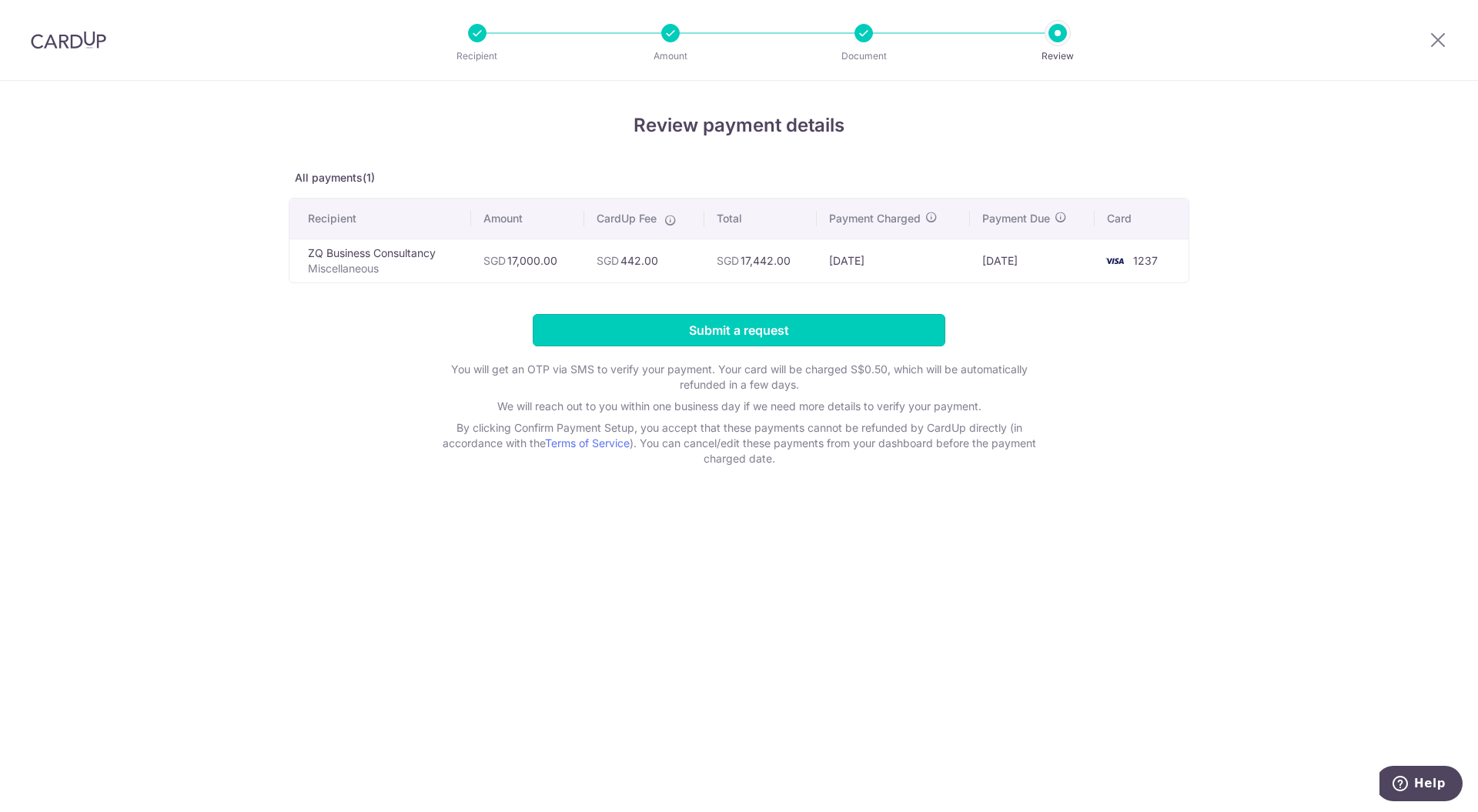
click at [731, 333] on input "Submit a request" at bounding box center [739, 329] width 412 height 32
